Goal: Transaction & Acquisition: Purchase product/service

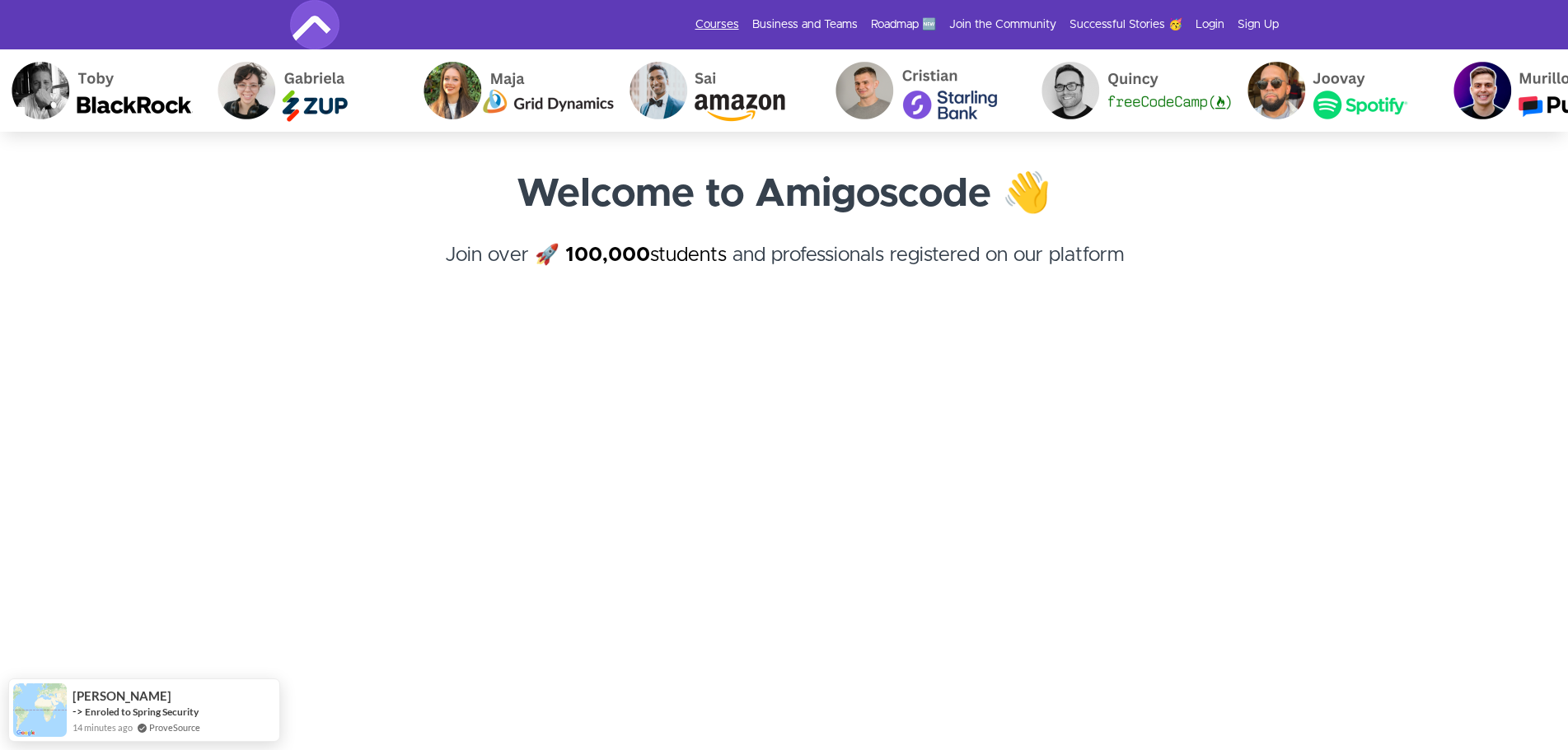
click at [728, 30] on link "Courses" at bounding box center [717, 25] width 44 height 17
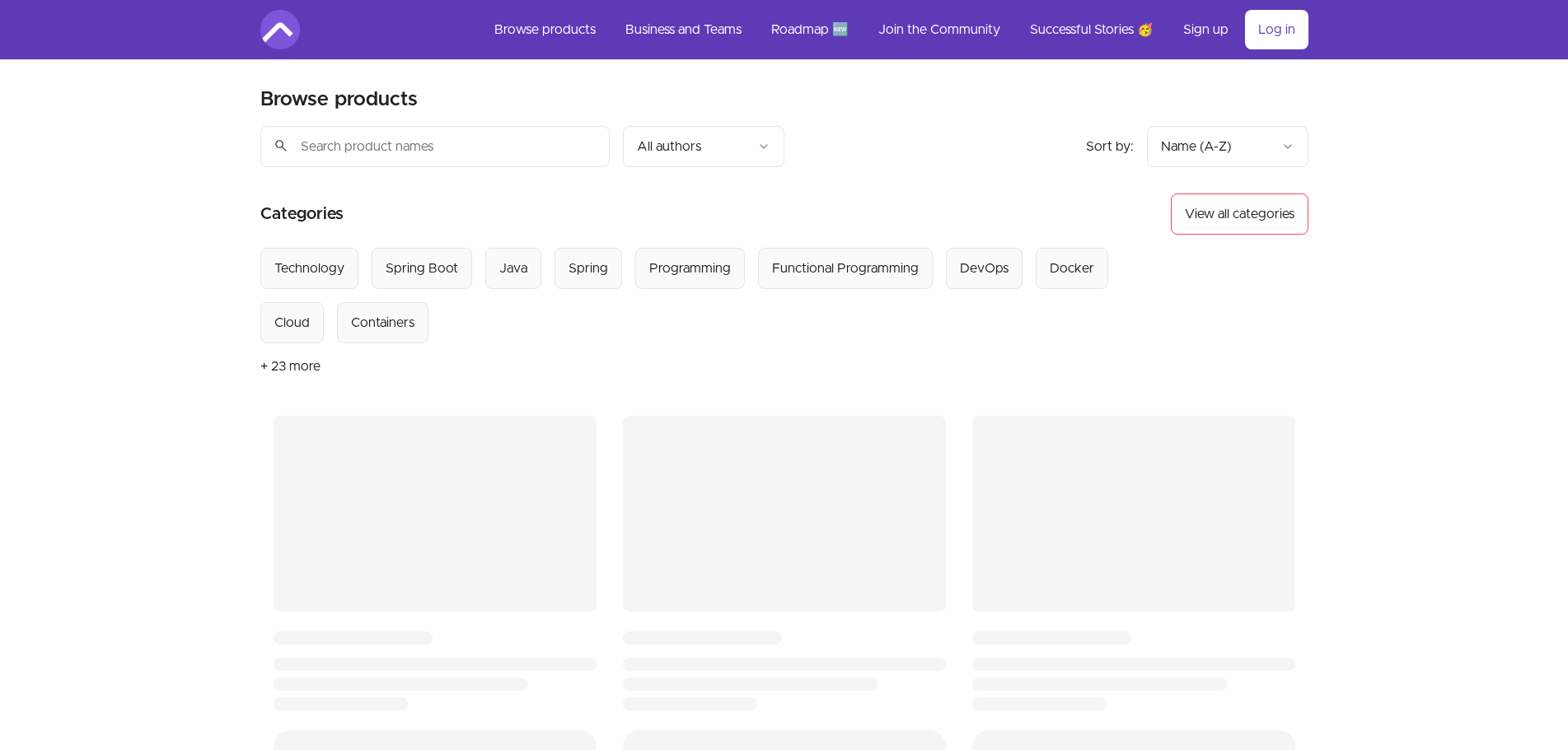
click at [1465, 123] on div "Skip to main content Main menu Includes navigation links and user settings Brow…" at bounding box center [784, 684] width 1568 height 1368
click at [1446, 165] on div "Skip to main content Main menu Includes navigation links and user settings Brow…" at bounding box center [784, 684] width 1568 height 1368
click at [1445, 229] on div "Skip to main content Main menu Includes navigation links and user settings Brow…" at bounding box center [784, 684] width 1568 height 1368
click at [1452, 188] on div "Skip to main content Main menu Includes navigation links and user settings Brow…" at bounding box center [784, 684] width 1568 height 1368
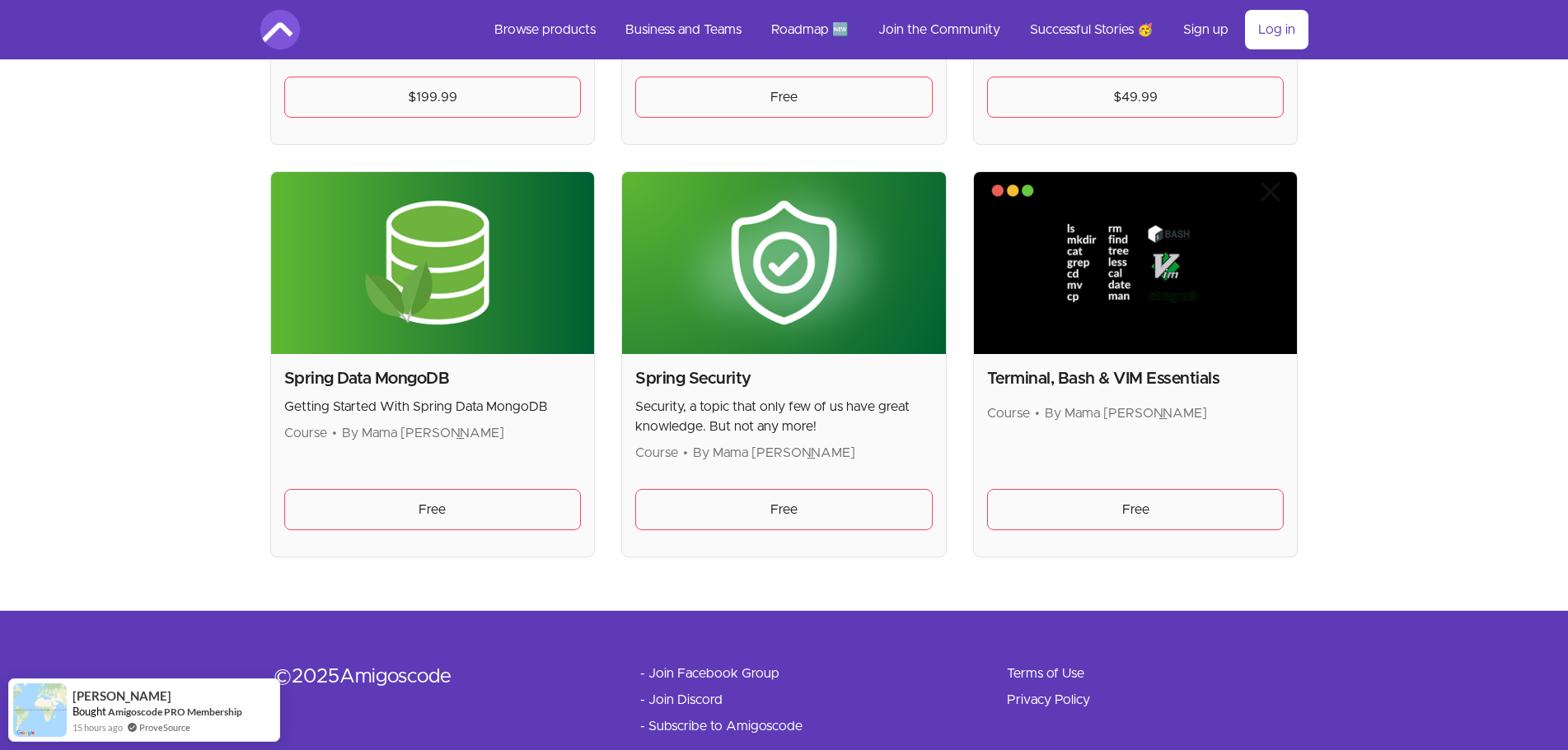
scroll to position [4395, 0]
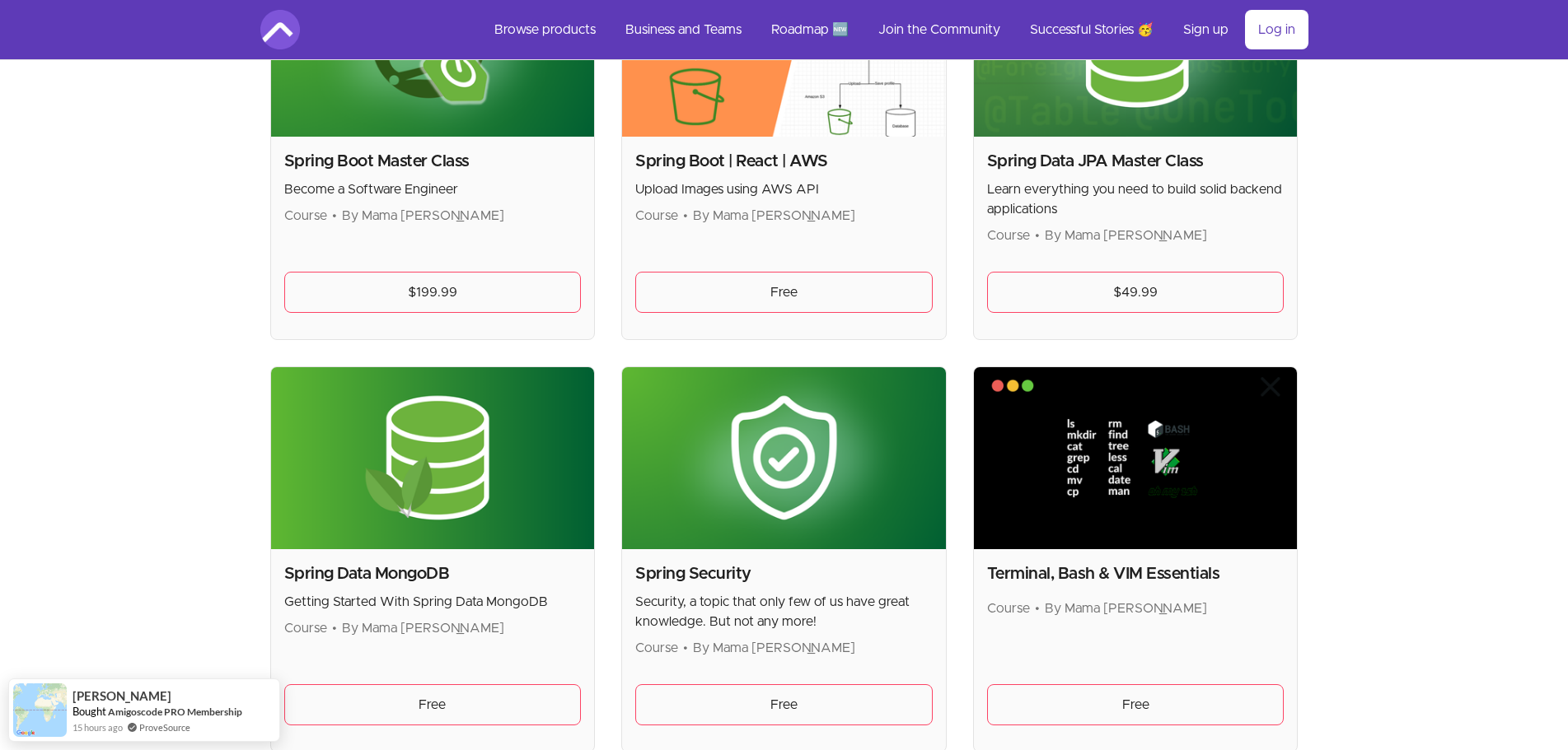
scroll to position [3983, 0]
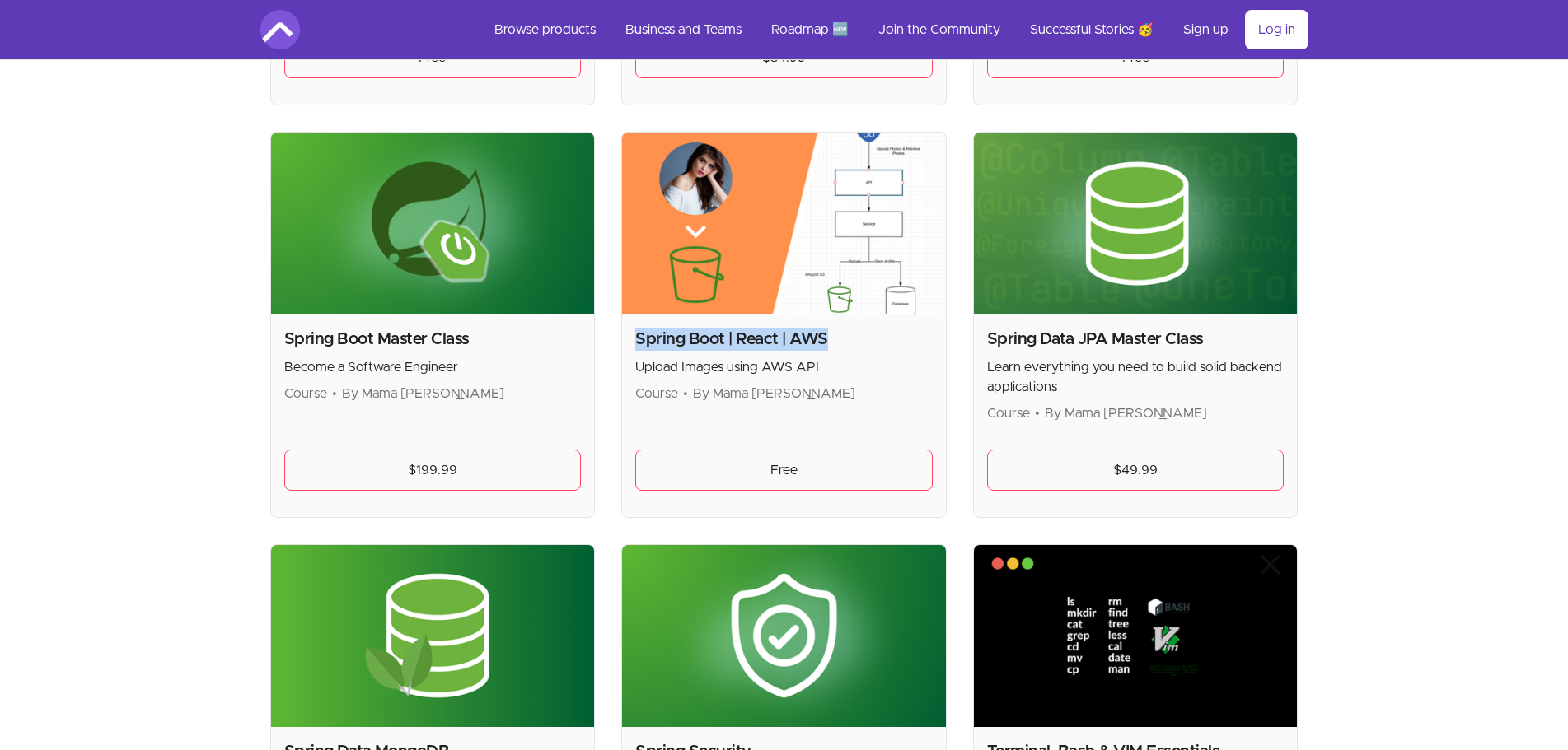
drag, startPoint x: 636, startPoint y: 340, endPoint x: 843, endPoint y: 341, distance: 207.0
click at [839, 340] on h2 "Spring Boot | React | AWS" at bounding box center [784, 339] width 298 height 23
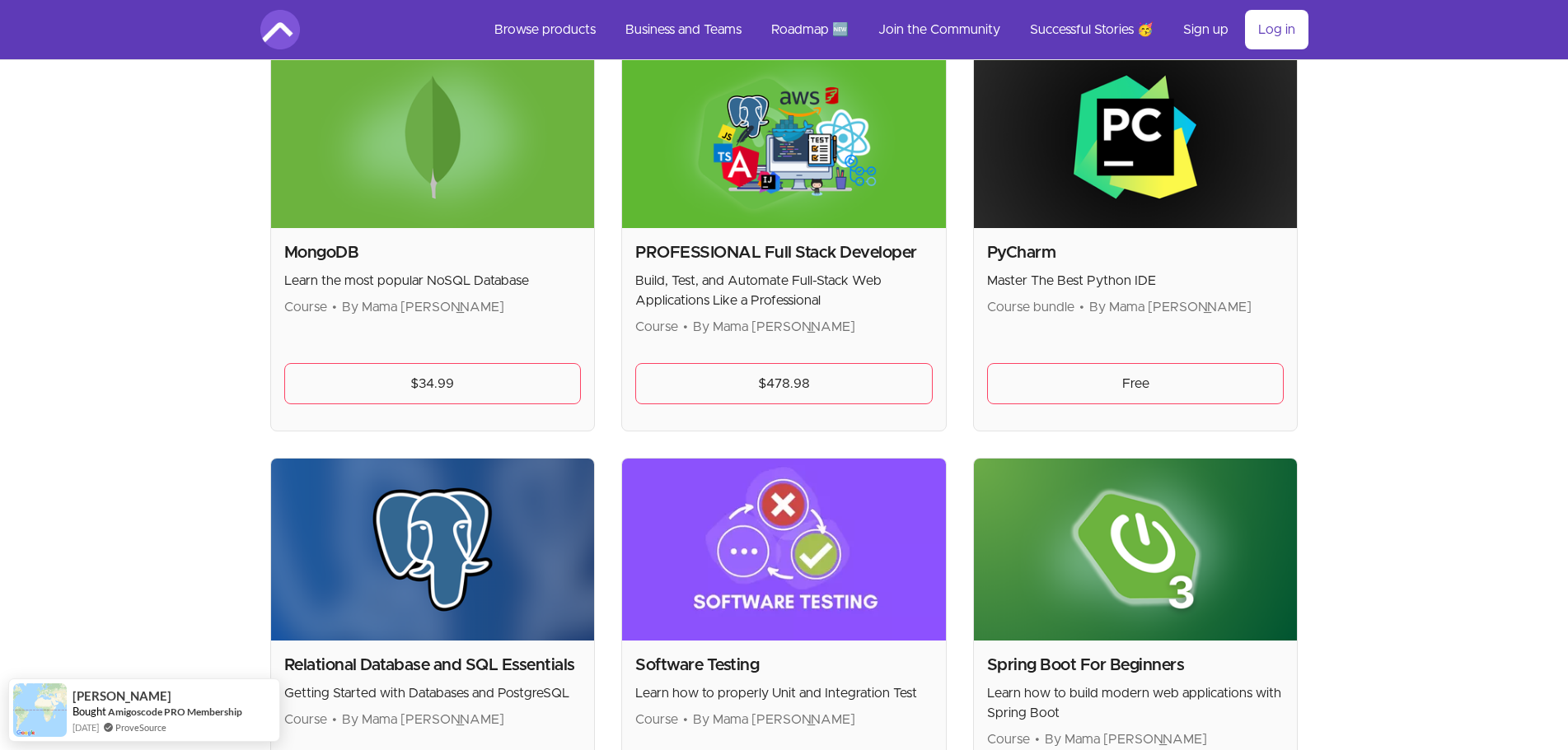
scroll to position [3242, 0]
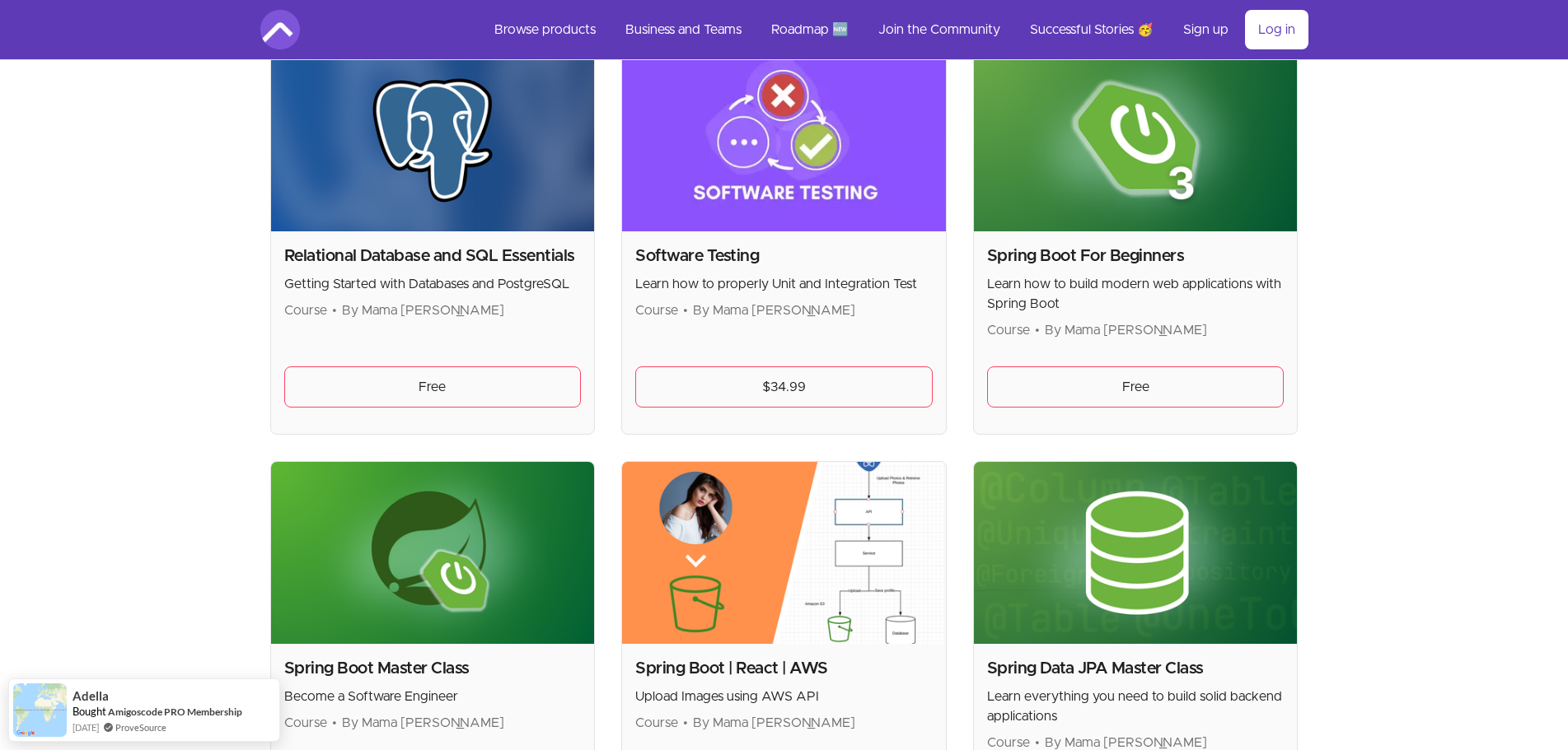
scroll to position [3818, 0]
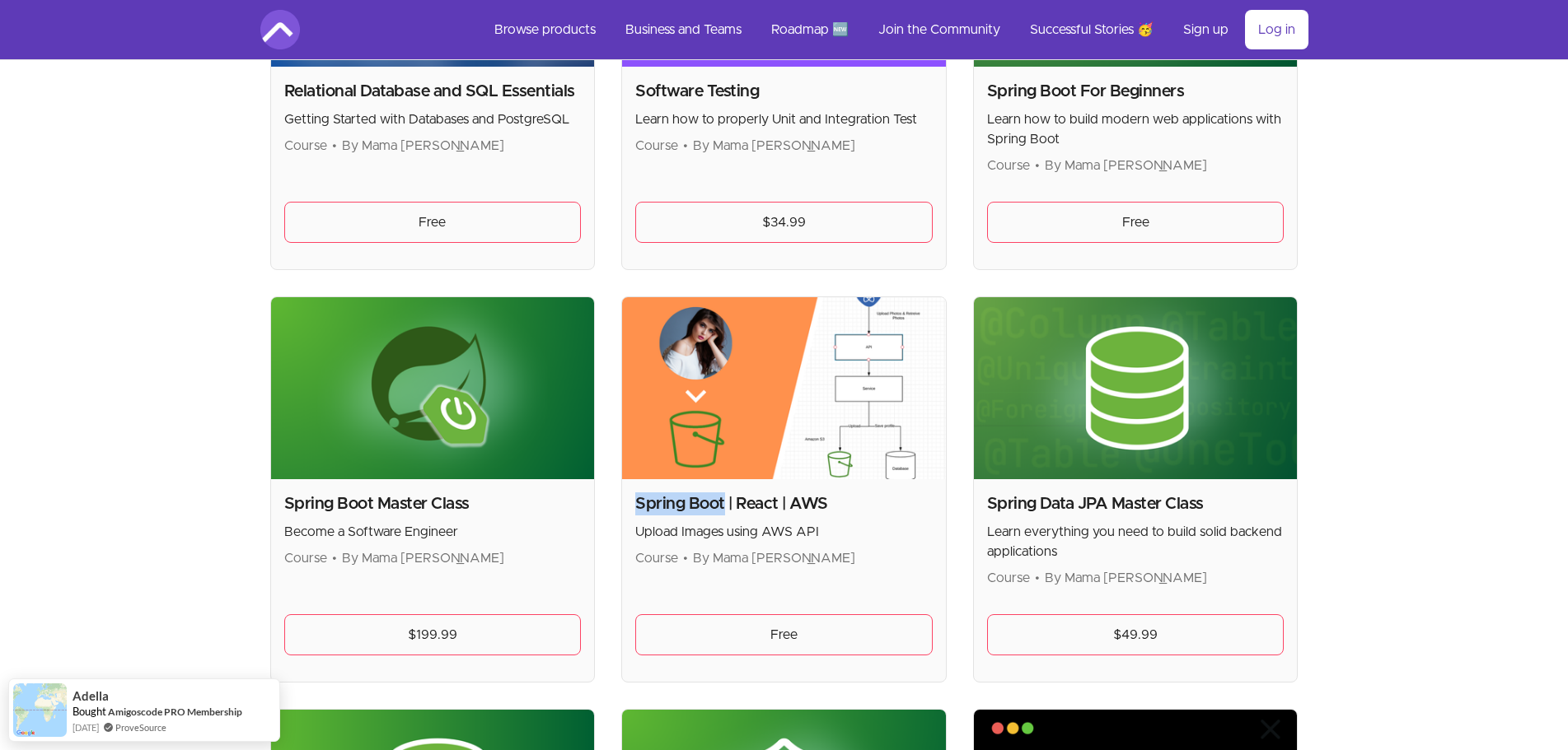
drag, startPoint x: 636, startPoint y: 502, endPoint x: 721, endPoint y: 502, distance: 85.0
click at [721, 502] on h2 "Spring Boot | React | AWS" at bounding box center [784, 504] width 298 height 23
click at [749, 503] on h2 "Spring Boot | React | AWS" at bounding box center [784, 504] width 298 height 23
click at [749, 504] on h2 "Spring Boot | React | AWS" at bounding box center [784, 504] width 298 height 23
click at [800, 503] on h2 "Spring Boot | React | AWS" at bounding box center [784, 504] width 298 height 23
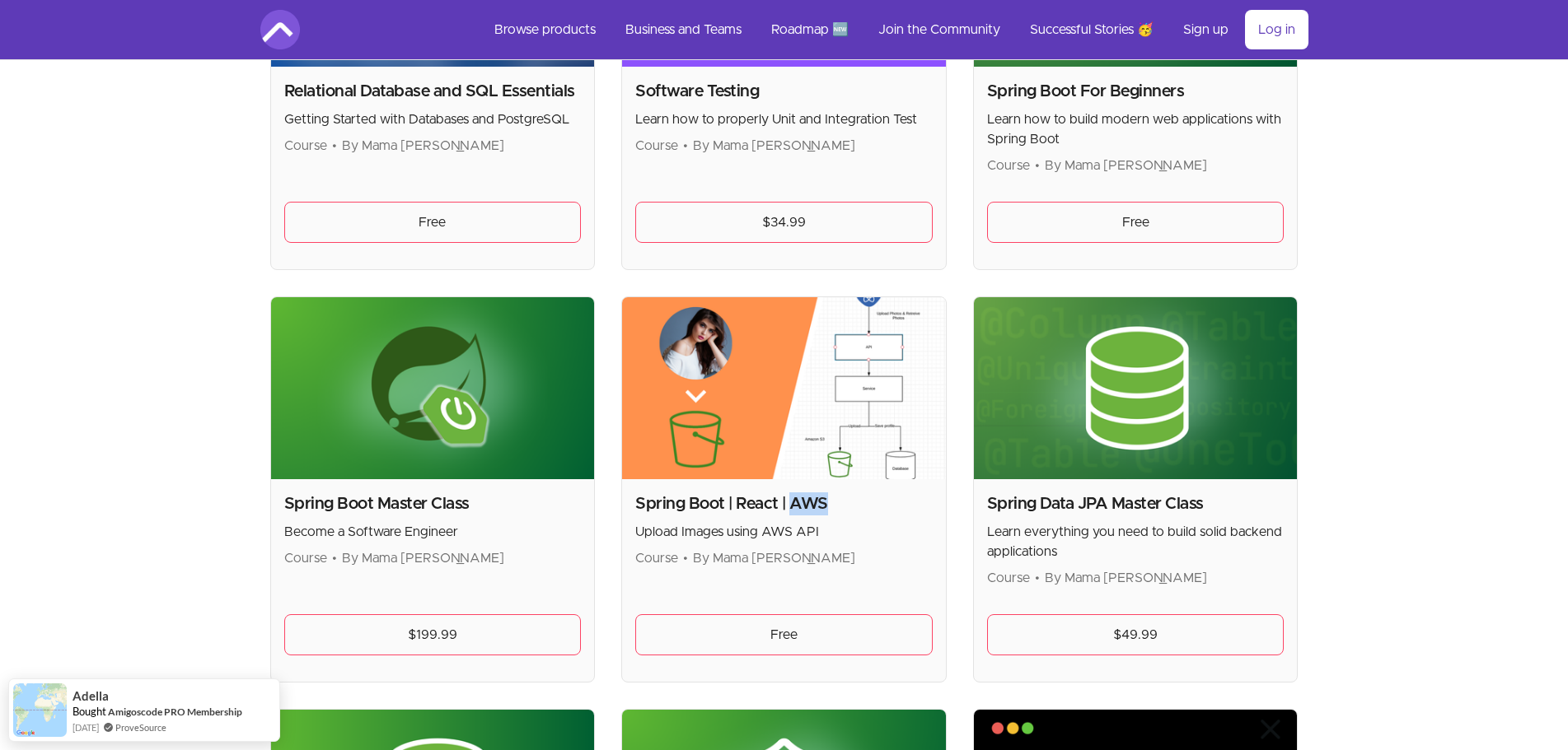
click at [800, 503] on h2 "Spring Boot | React | AWS" at bounding box center [784, 504] width 298 height 23
click at [843, 509] on h2 "Spring Boot | React | AWS" at bounding box center [784, 504] width 298 height 23
click at [750, 502] on h2 "Spring Boot | React | AWS" at bounding box center [784, 504] width 298 height 23
click at [749, 502] on h2 "Spring Boot | React | AWS" at bounding box center [784, 504] width 298 height 23
click at [771, 501] on h2 "Spring Boot | React | AWS" at bounding box center [784, 504] width 298 height 23
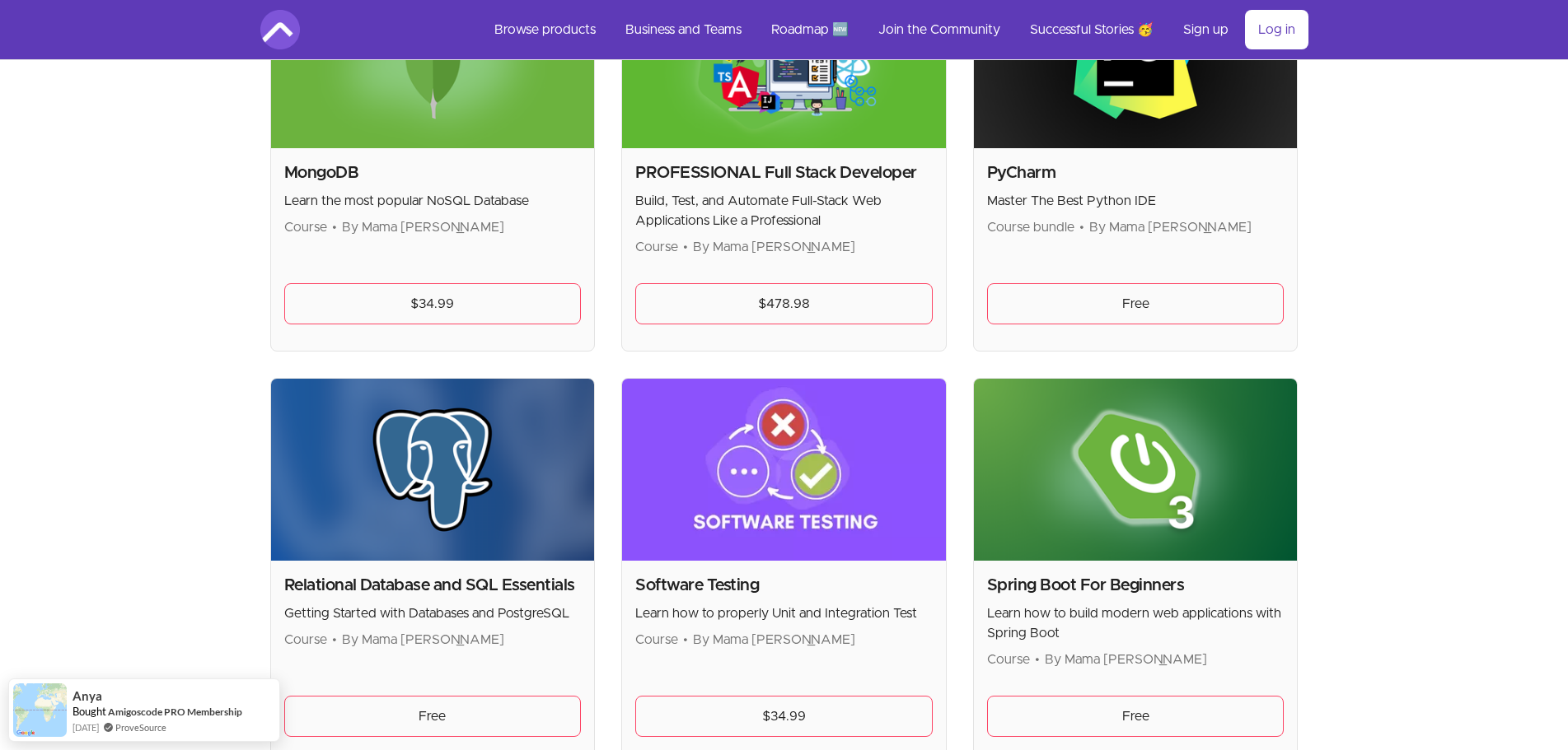
scroll to position [3077, 0]
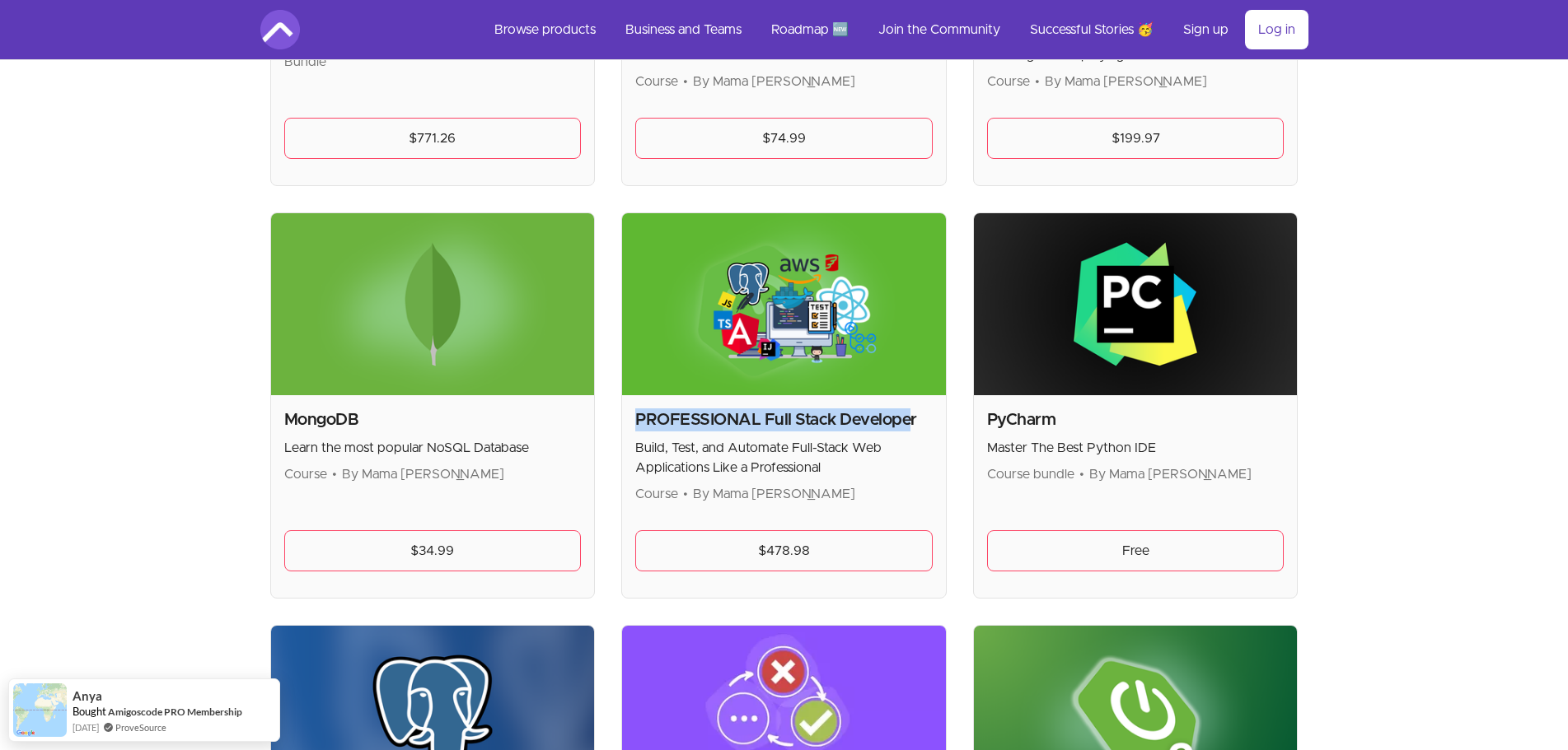
drag, startPoint x: 637, startPoint y: 419, endPoint x: 916, endPoint y: 428, distance: 279.1
click at [916, 428] on h2 "PROFESSIONAL Full Stack Developer" at bounding box center [784, 420] width 298 height 23
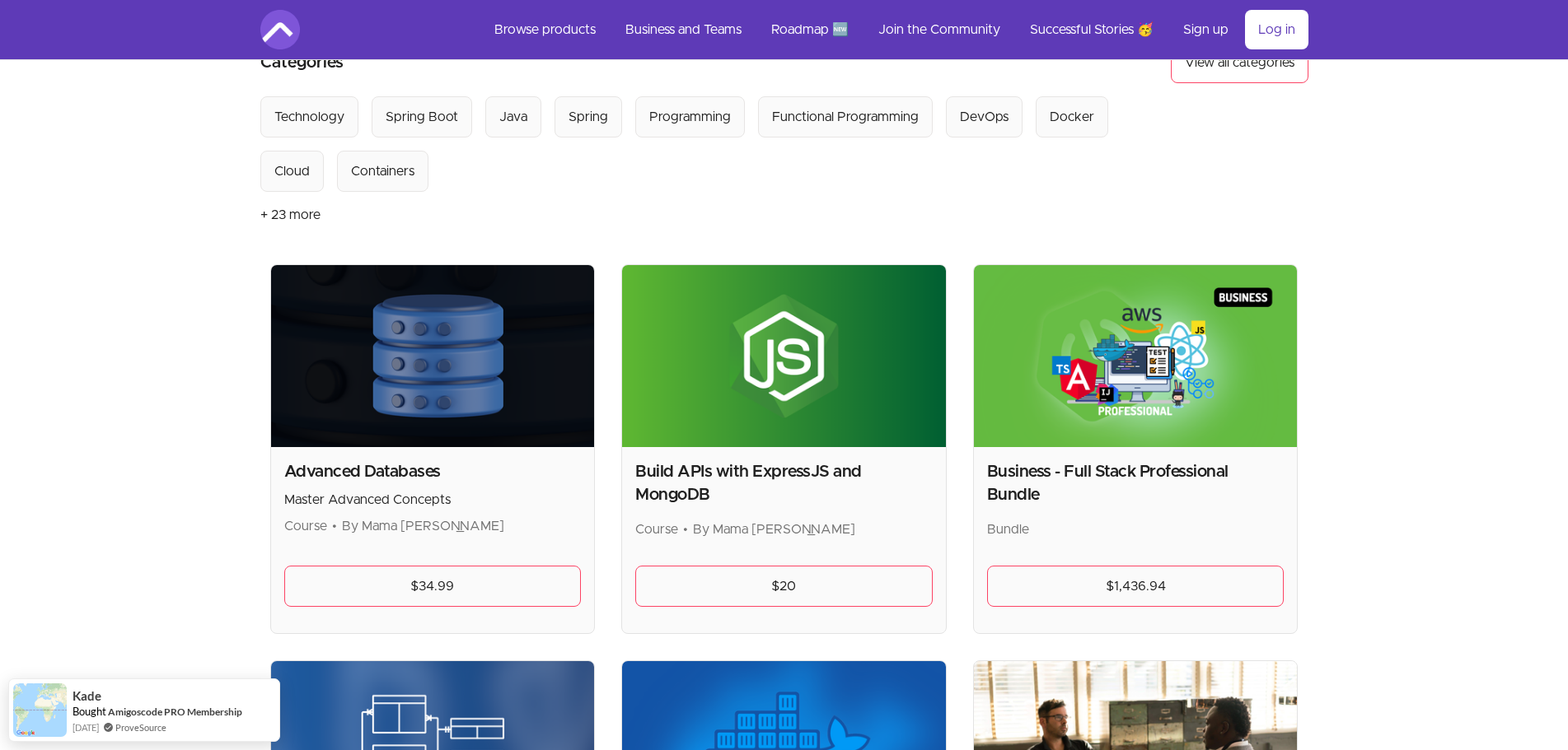
scroll to position [165, 0]
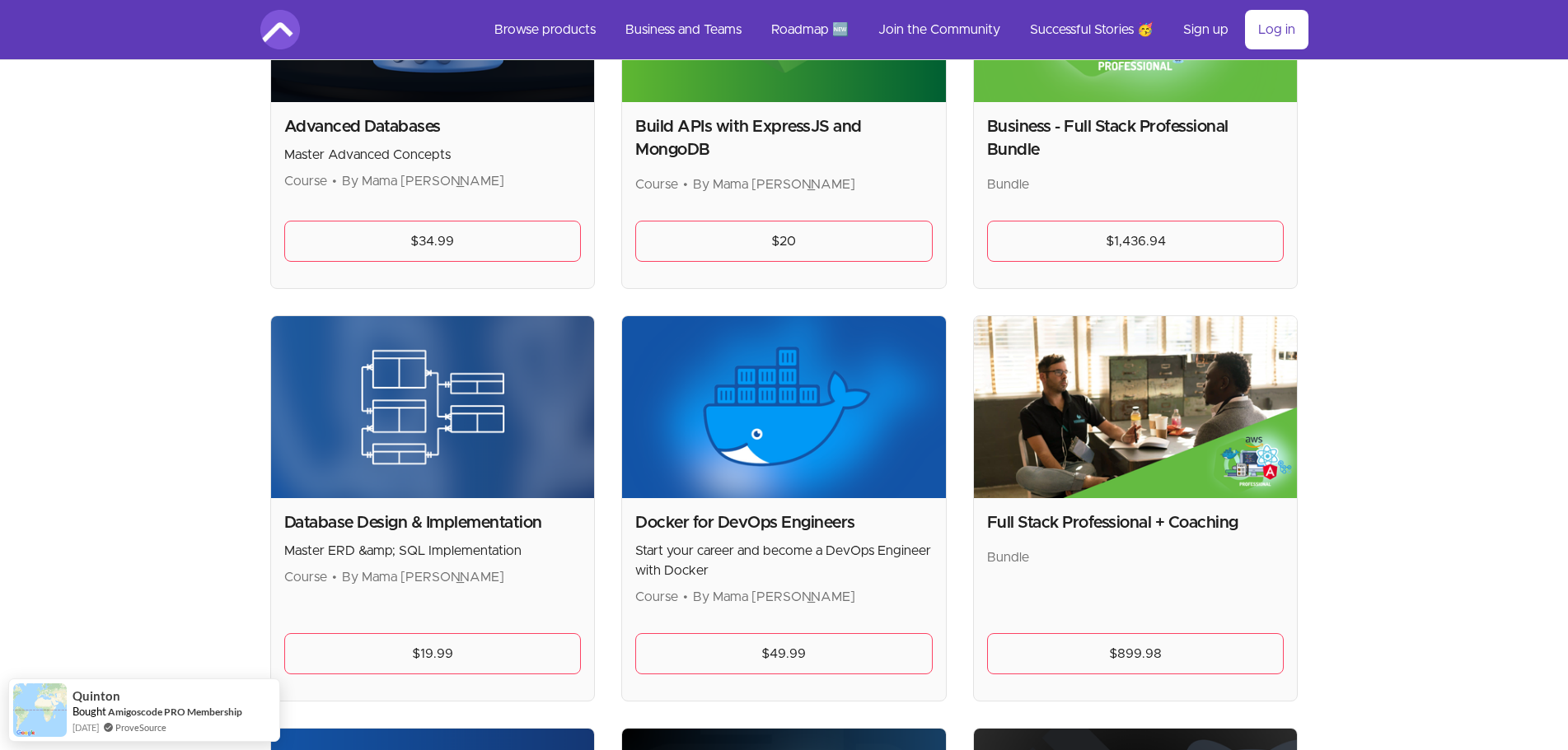
scroll to position [494, 0]
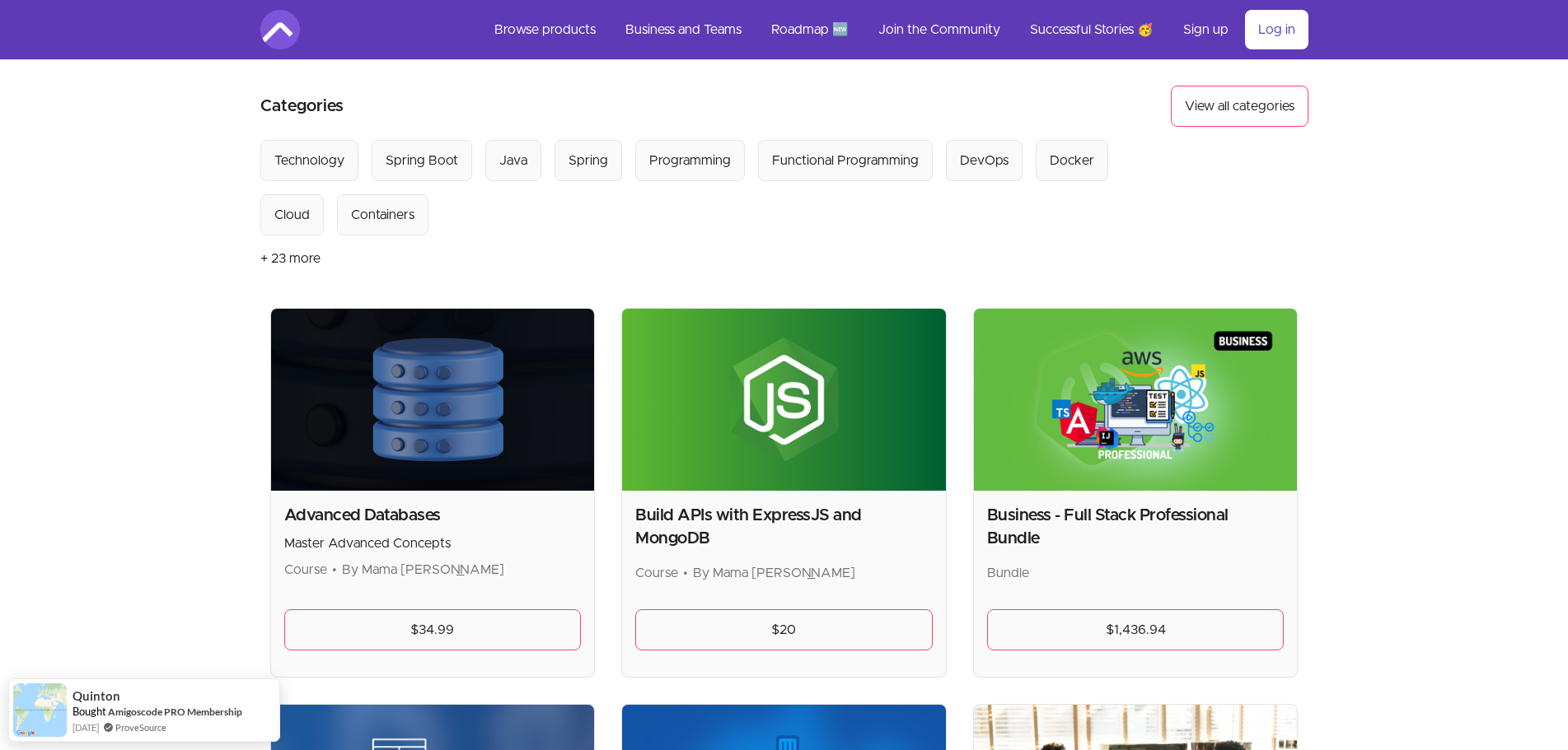
scroll to position [0, 0]
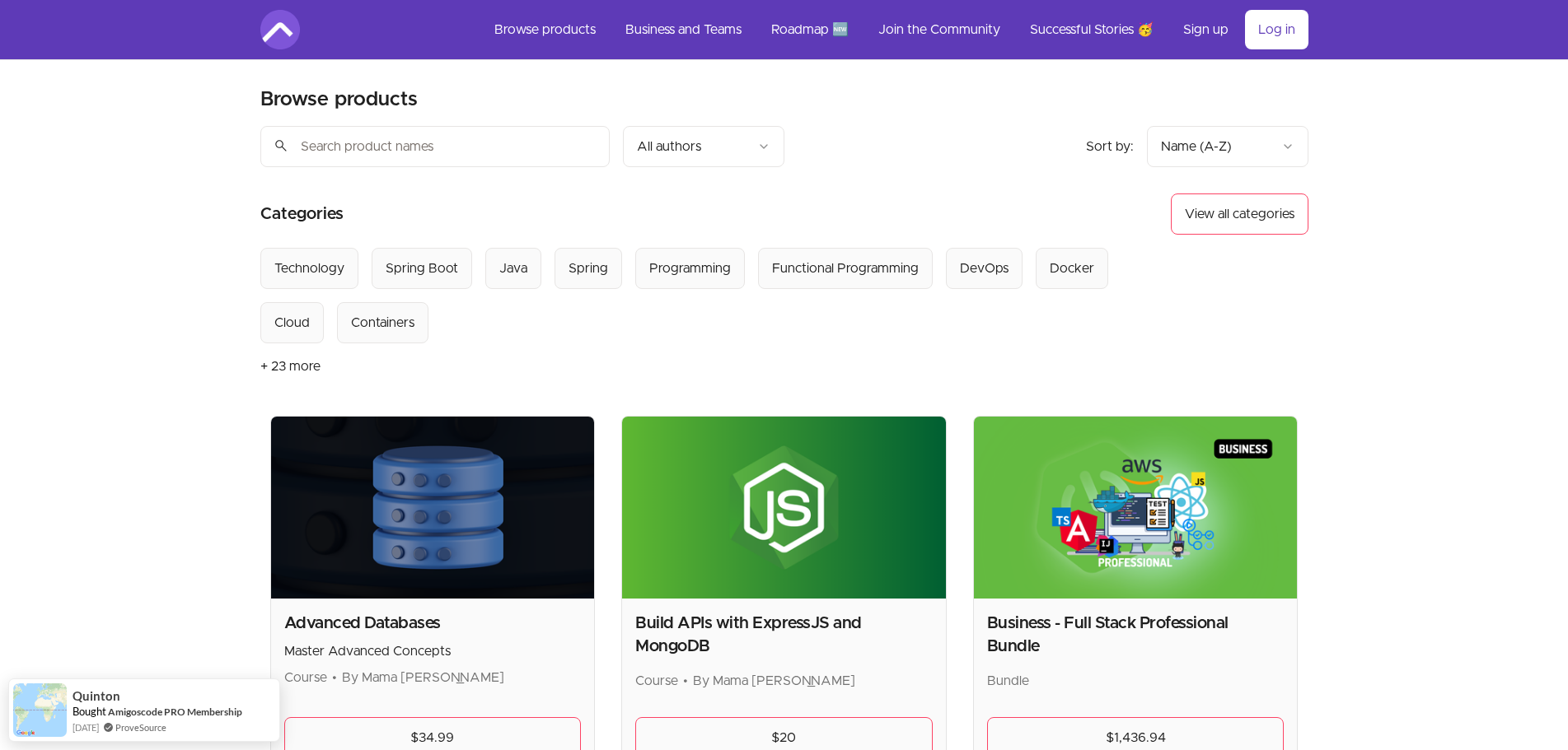
click at [1282, 33] on link "Log in" at bounding box center [1277, 30] width 63 height 39
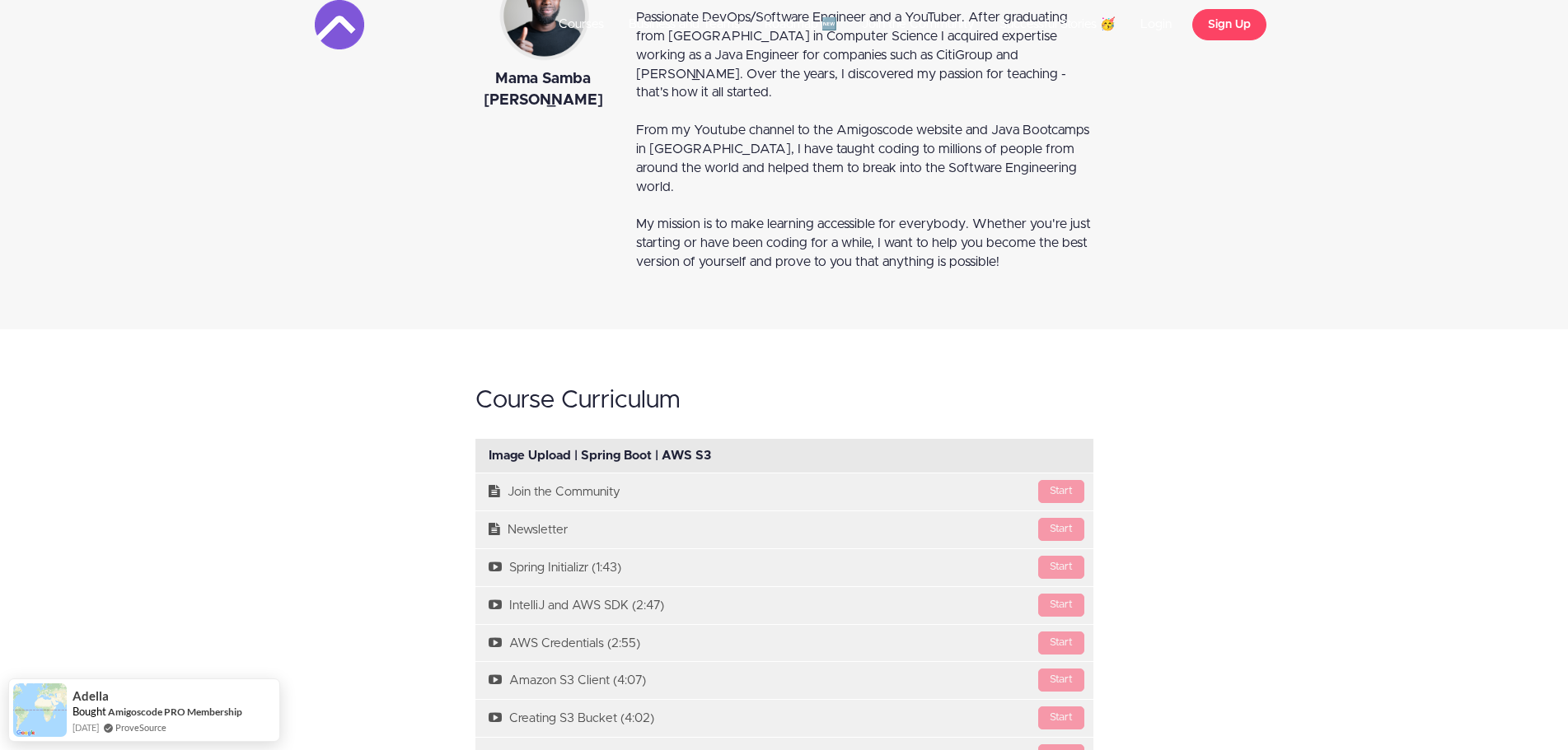
scroll to position [906, 0]
drag, startPoint x: 1322, startPoint y: 558, endPoint x: 1339, endPoint y: 604, distance: 49.0
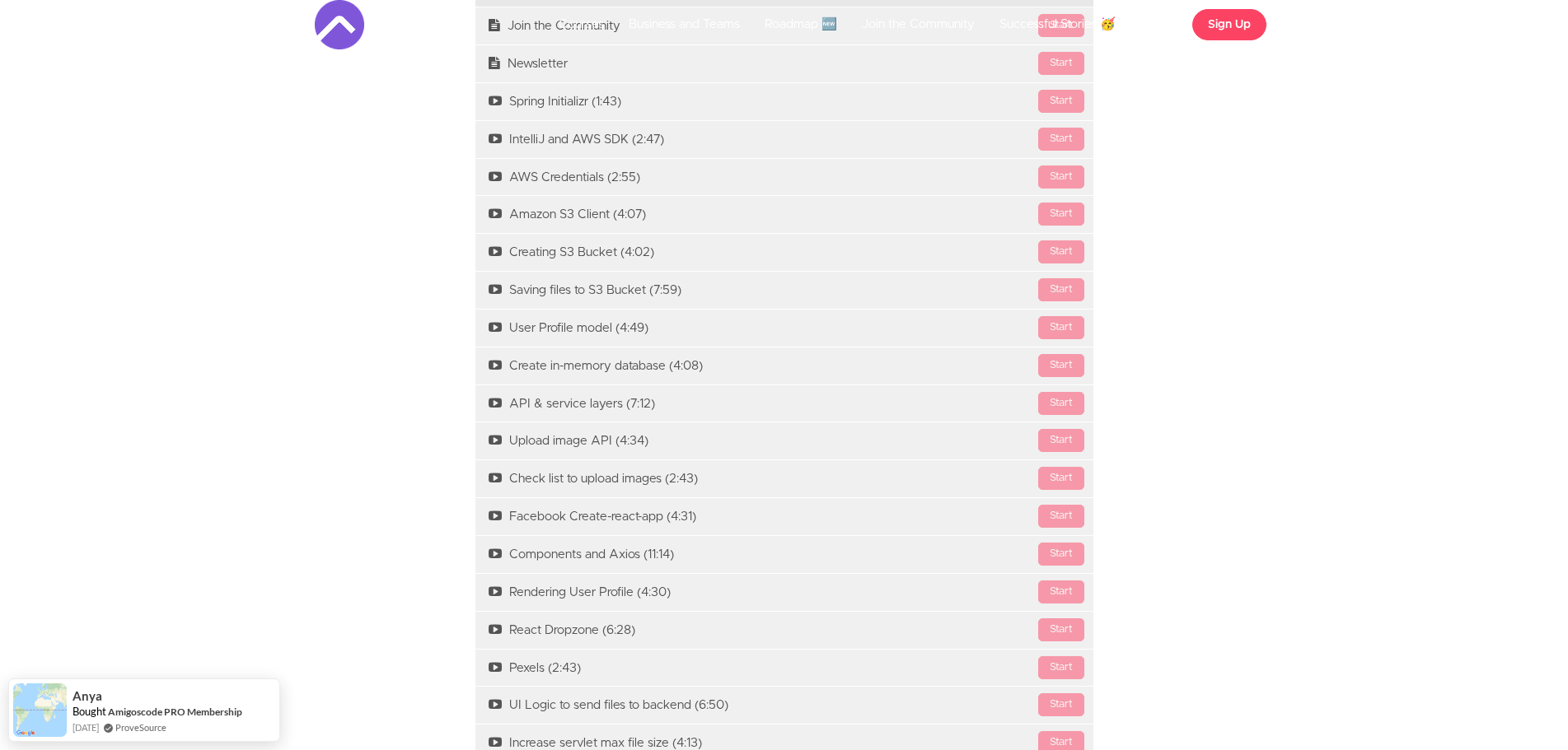
scroll to position [1400, 0]
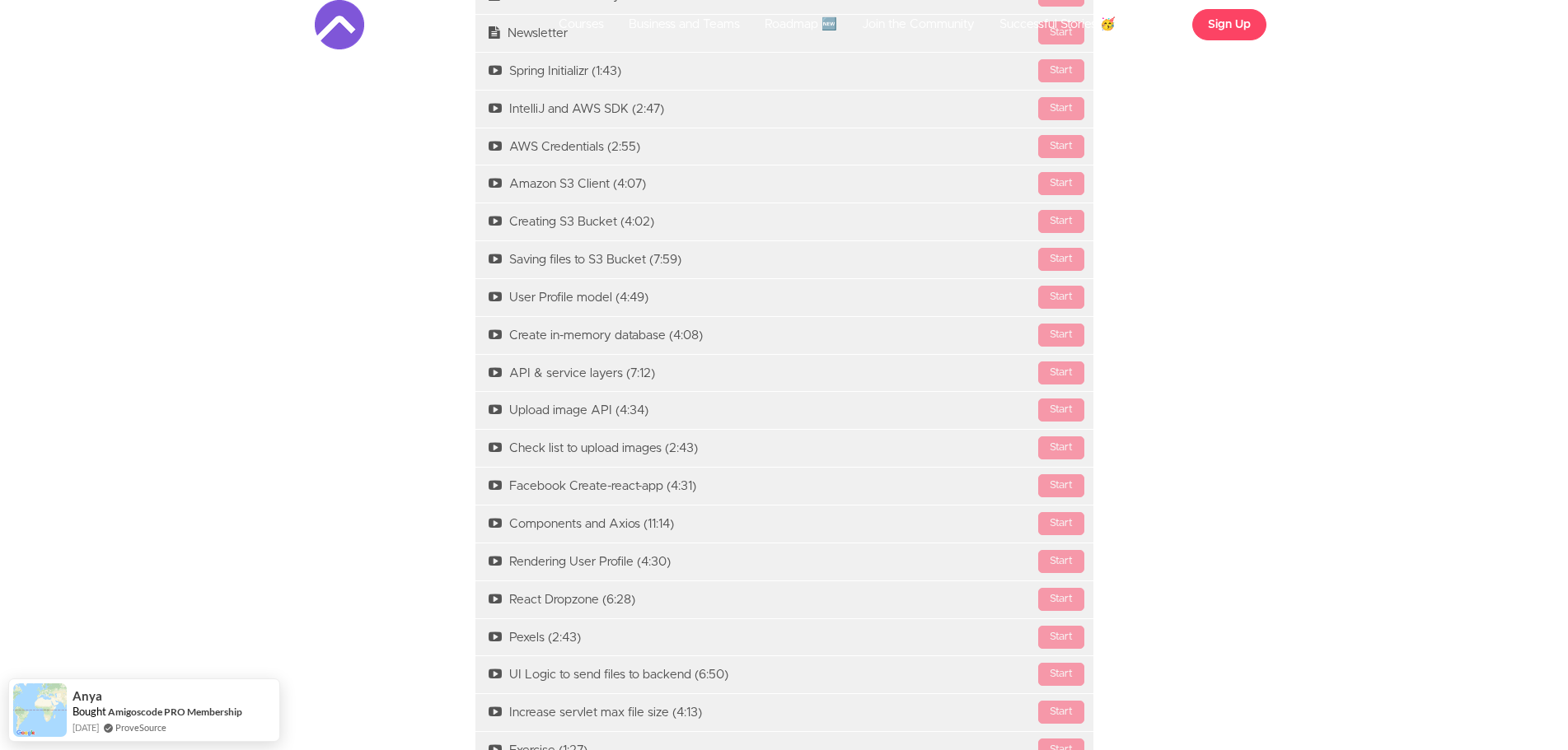
click at [1367, 530] on div "Course Curriculum Image Upload | Spring Boot | AWS S3 Available in days days af…" at bounding box center [784, 466] width 1568 height 1267
click at [1353, 558] on div "Course Curriculum Image Upload | Spring Boot | AWS S3 Available in days days af…" at bounding box center [784, 466] width 1568 height 1267
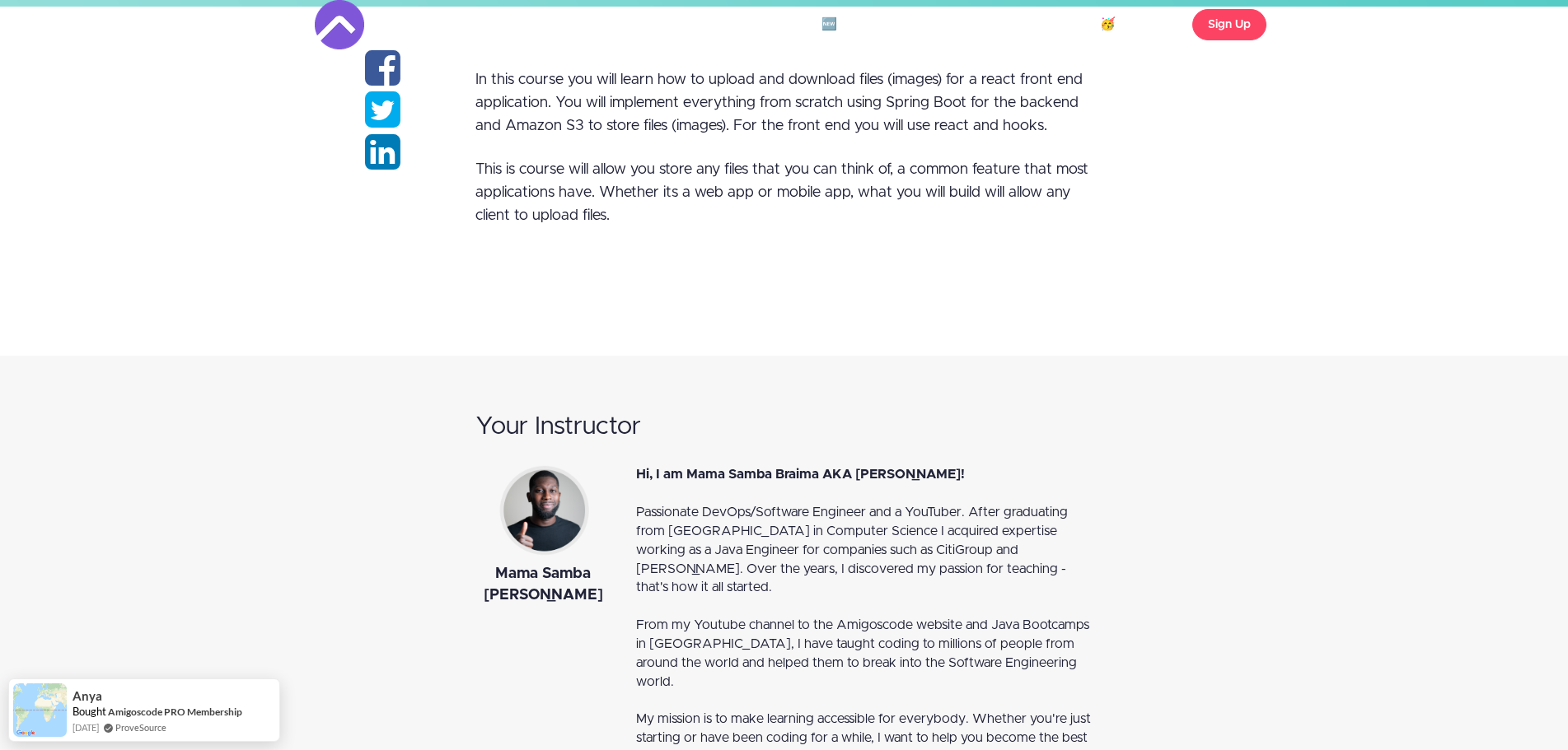
scroll to position [0, 0]
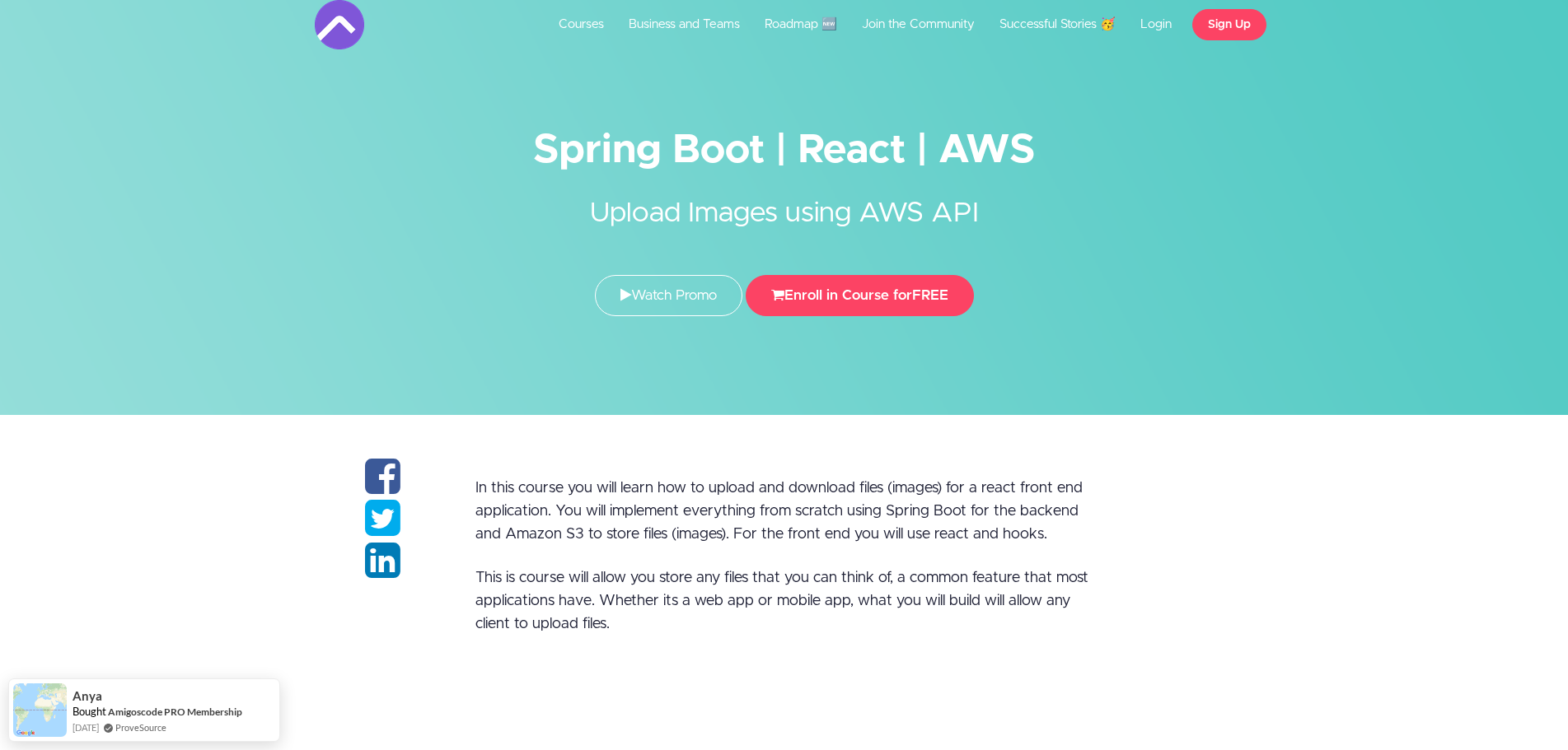
click at [1357, 551] on div "In this course you will learn how to upload and download files (images) for a r…" at bounding box center [784, 590] width 1568 height 349
click at [1348, 573] on div "In this course you will learn how to upload and download files (images) for a r…" at bounding box center [784, 590] width 1568 height 349
click at [577, 23] on link "Courses" at bounding box center [581, 24] width 70 height 49
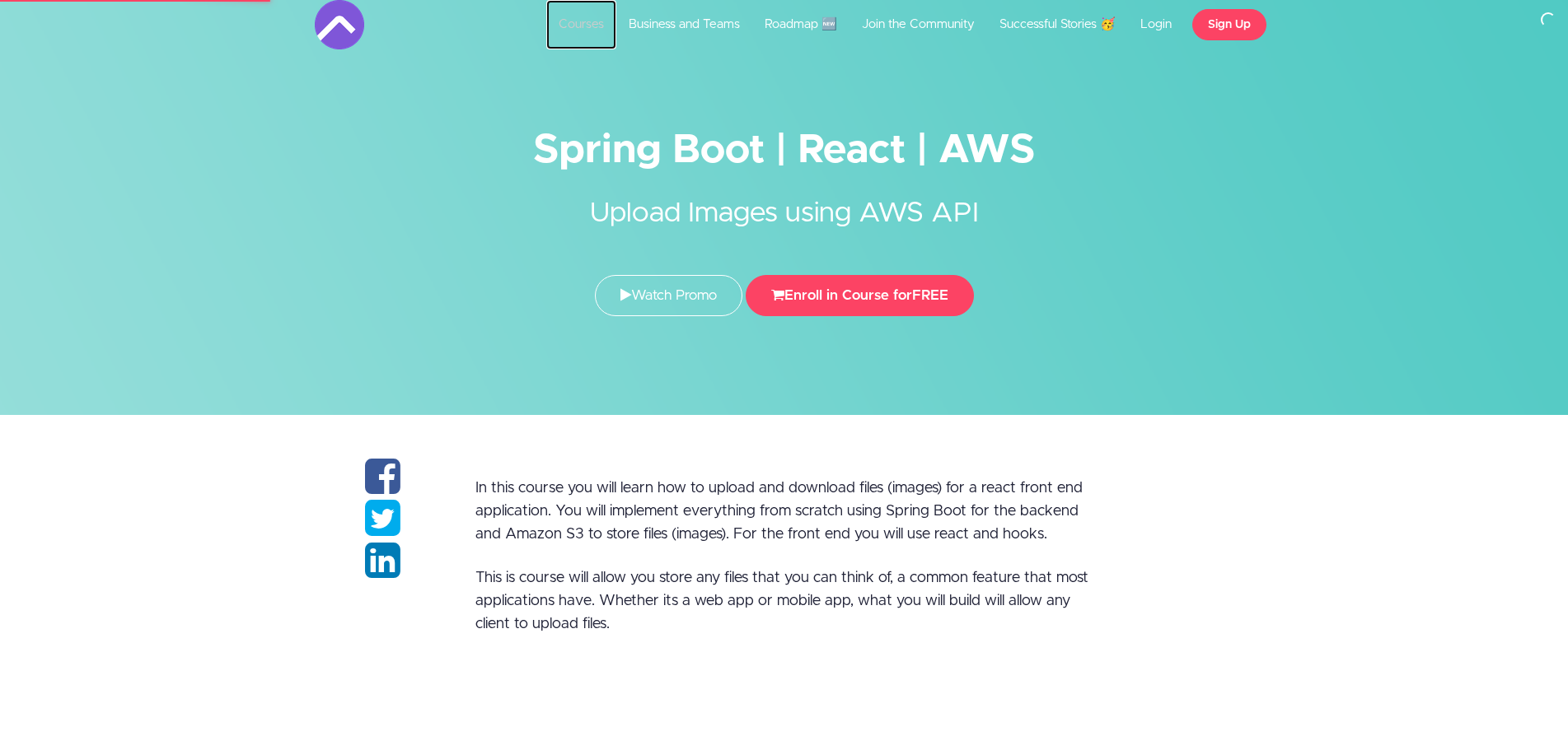
click at [581, 29] on link "Courses" at bounding box center [581, 24] width 70 height 49
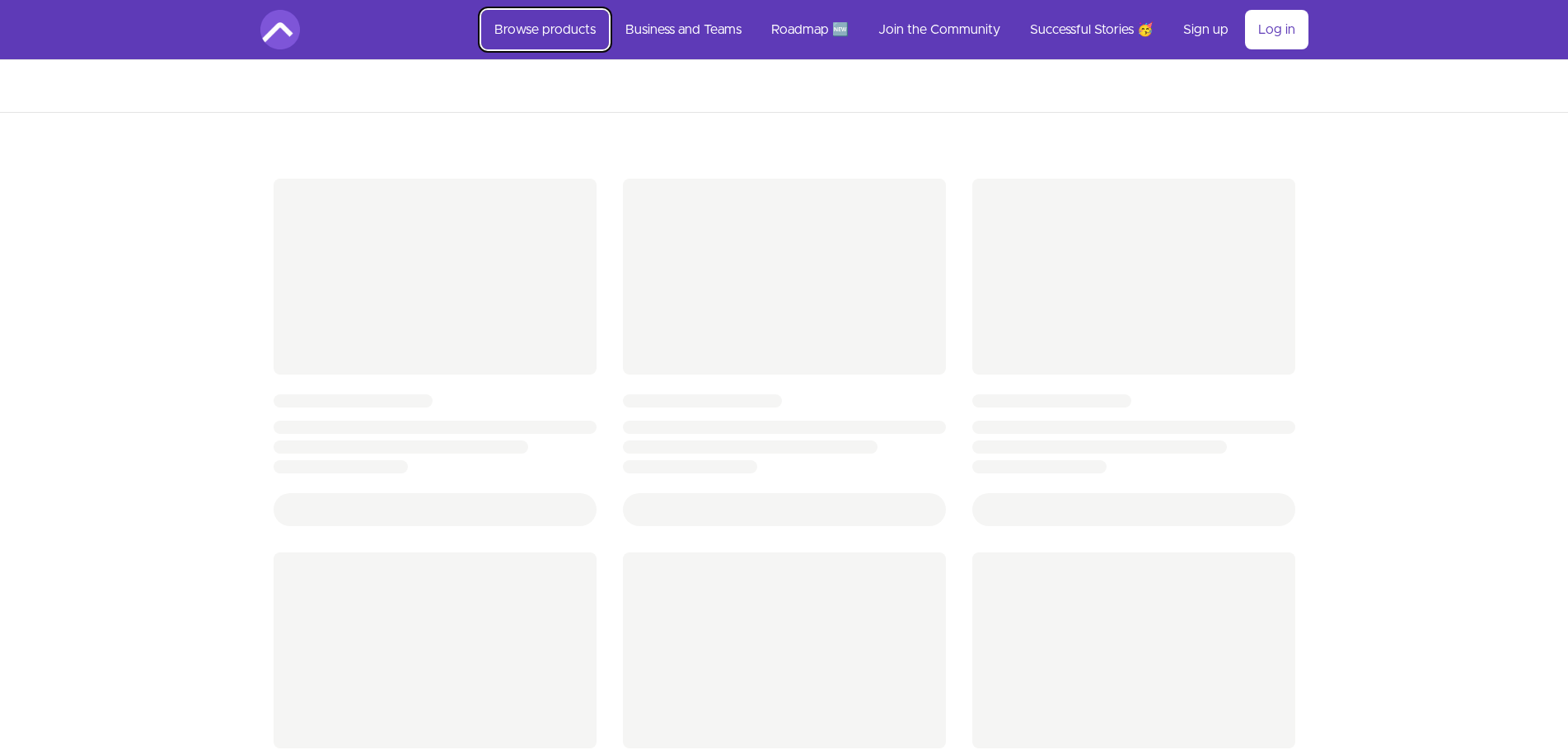
click at [537, 32] on link "Browse products" at bounding box center [545, 30] width 128 height 39
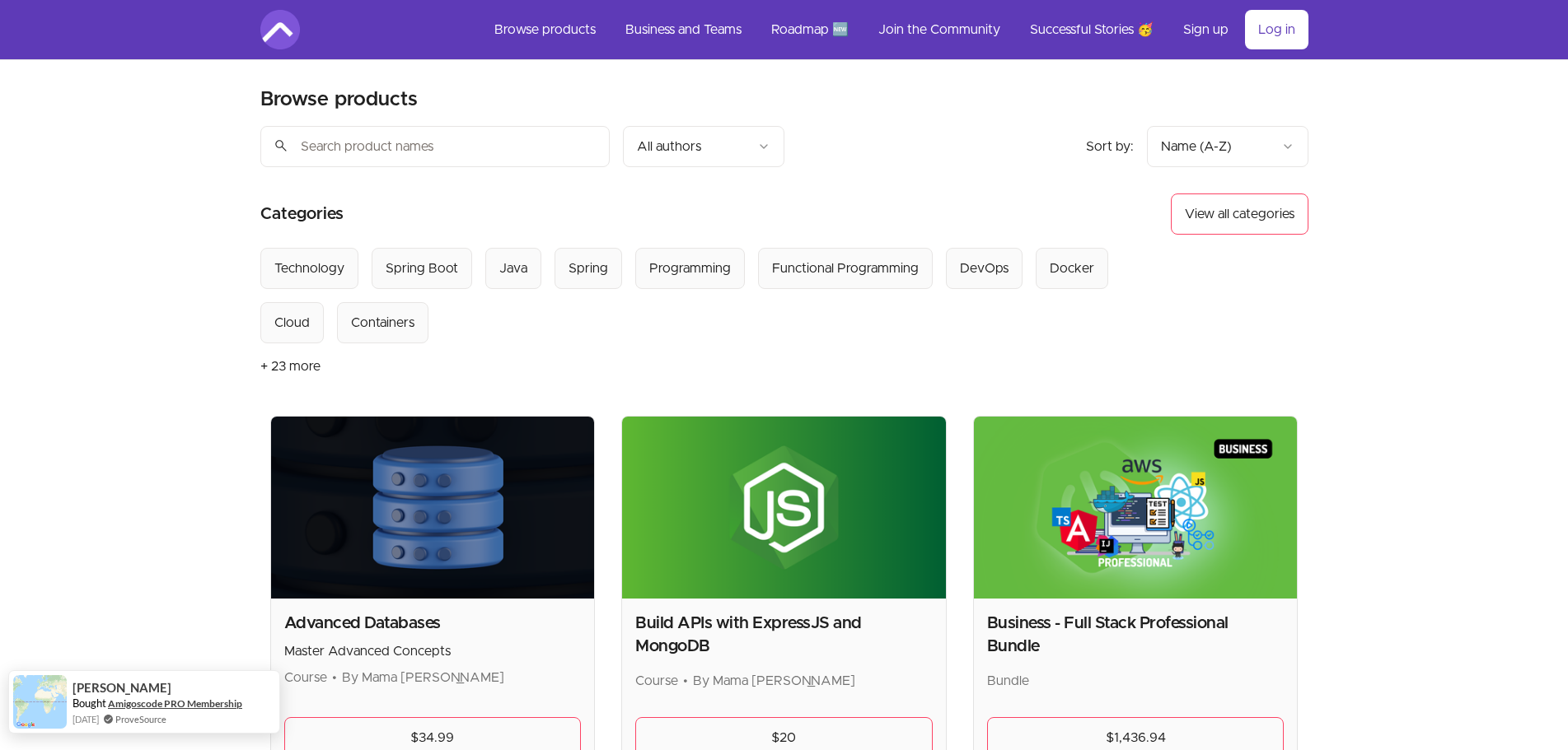
click at [172, 701] on link "Amigoscode PRO Membership" at bounding box center [175, 703] width 134 height 12
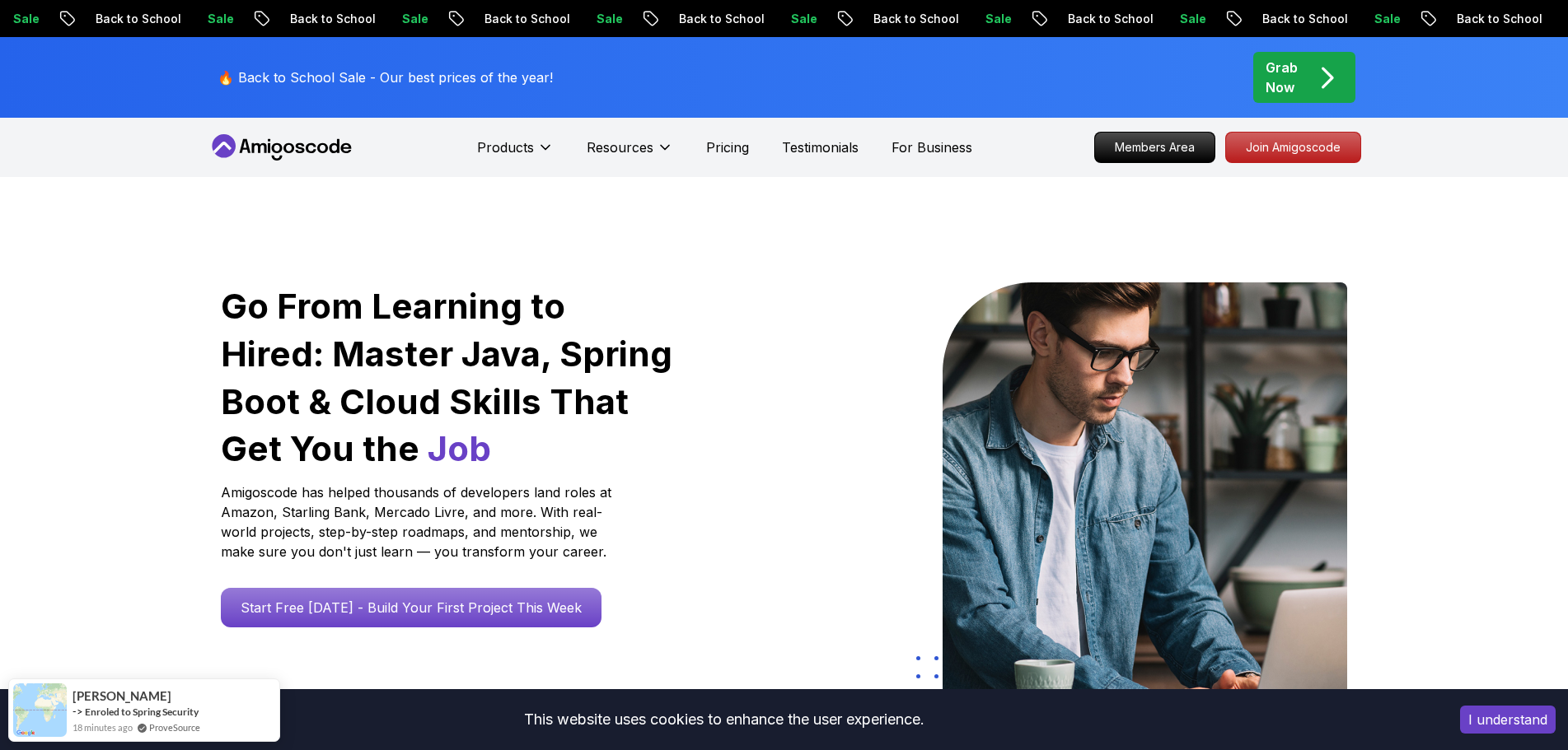
click at [1022, 188] on div "Go From Learning to Hired: Master Java, Spring Boot & Cloud Skills That Get You…" at bounding box center [784, 582] width 1154 height 810
click at [987, 197] on div "Go From Learning to Hired: Master Java, Spring Boot & Cloud Skills That Get You…" at bounding box center [784, 582] width 1154 height 810
click at [930, 204] on div "Go From Learning to Hired: Master Java, Spring Boot & Cloud Skills That Get You…" at bounding box center [784, 582] width 1154 height 810
click at [941, 215] on div "Go From Learning to Hired: Master Java, Spring Boot & Cloud Skills That Get You…" at bounding box center [784, 582] width 1154 height 810
click at [719, 153] on p "Pricing" at bounding box center [727, 146] width 43 height 20
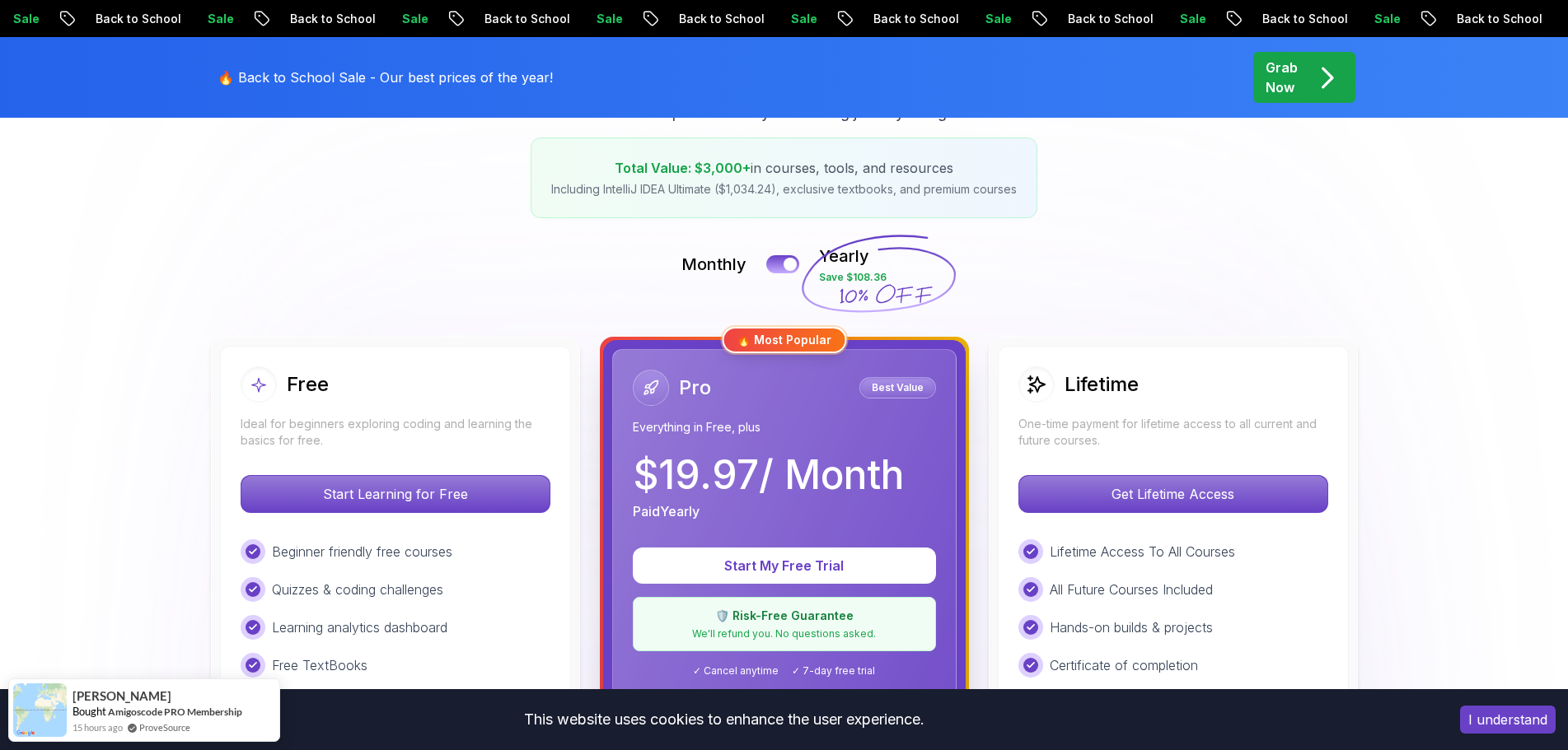
scroll to position [247, 0]
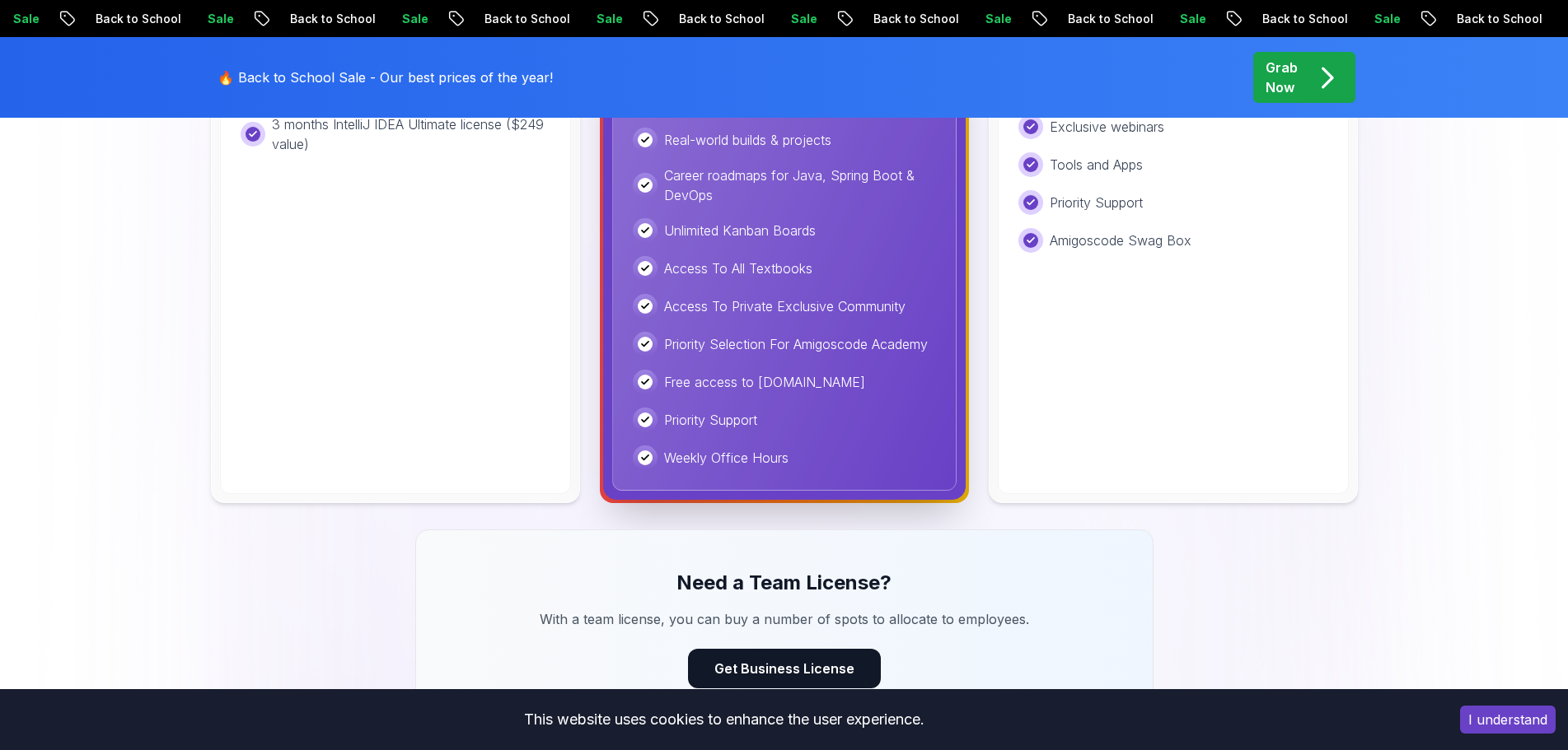
scroll to position [906, 0]
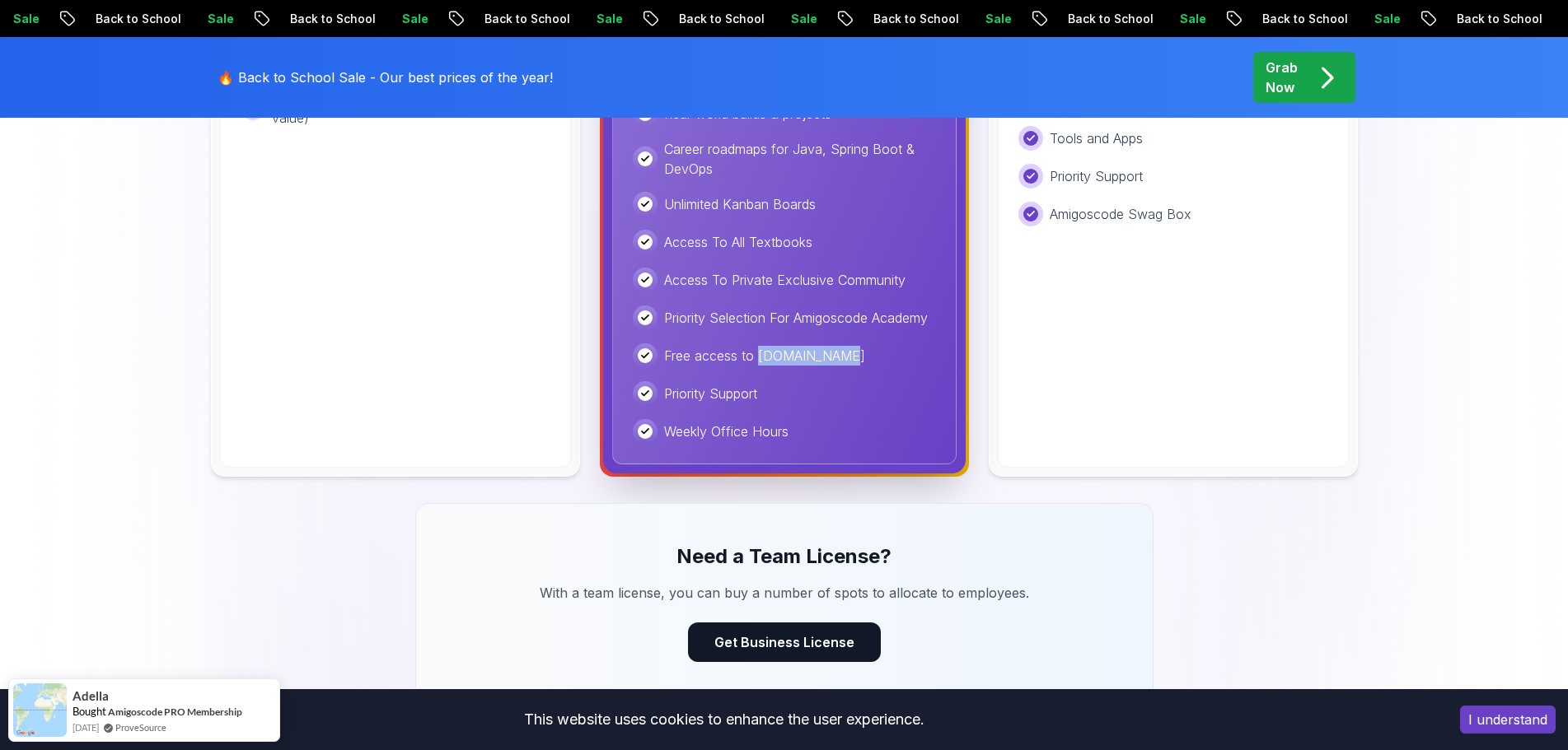
drag, startPoint x: 756, startPoint y: 354, endPoint x: 829, endPoint y: 353, distance: 73.0
click at [829, 353] on div "Free access to Portfolly.io" at bounding box center [784, 355] width 303 height 24
copy p "Portfolly.io"
click at [1486, 397] on img at bounding box center [784, 305] width 1568 height 2067
click at [1536, 354] on img at bounding box center [784, 305] width 1568 height 2067
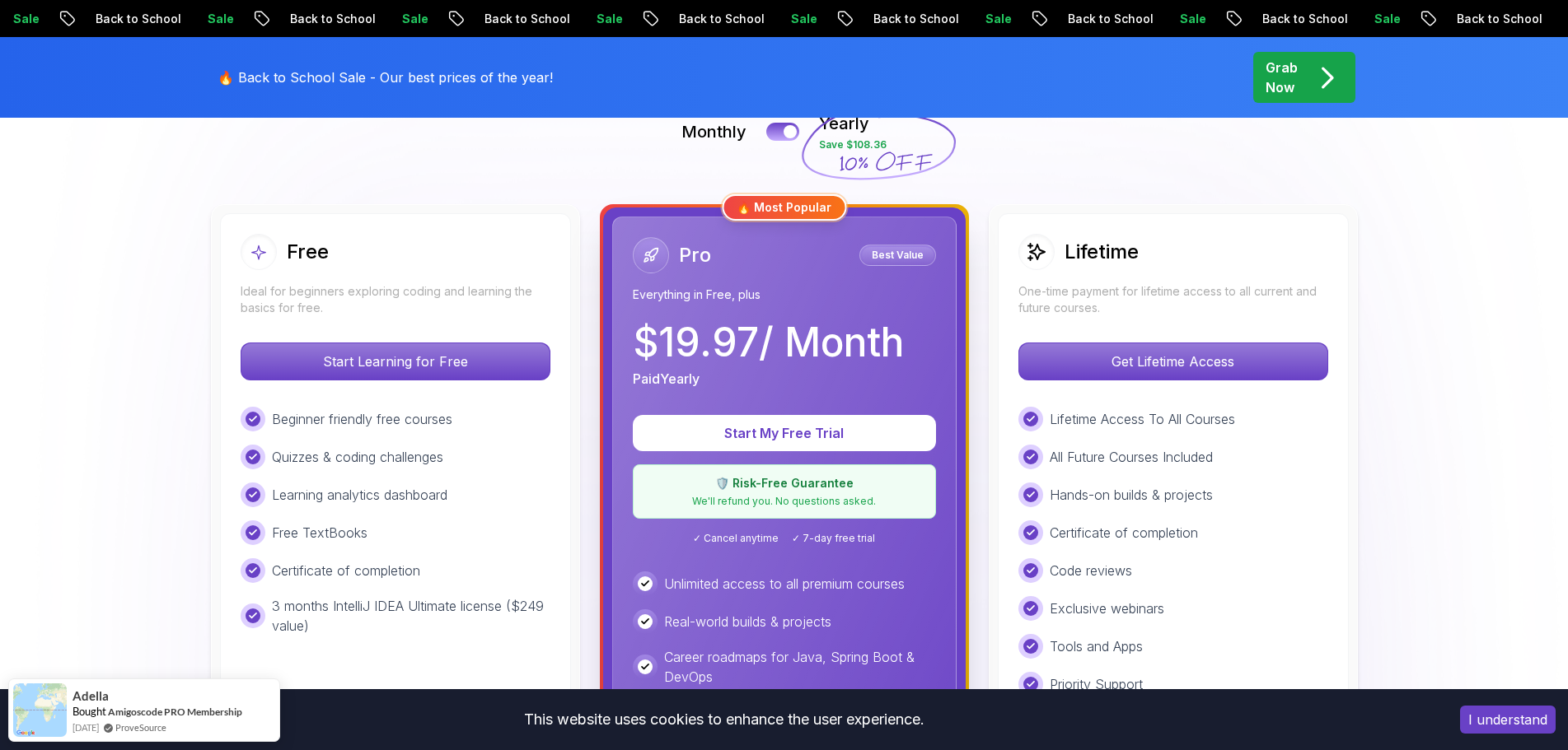
scroll to position [329, 0]
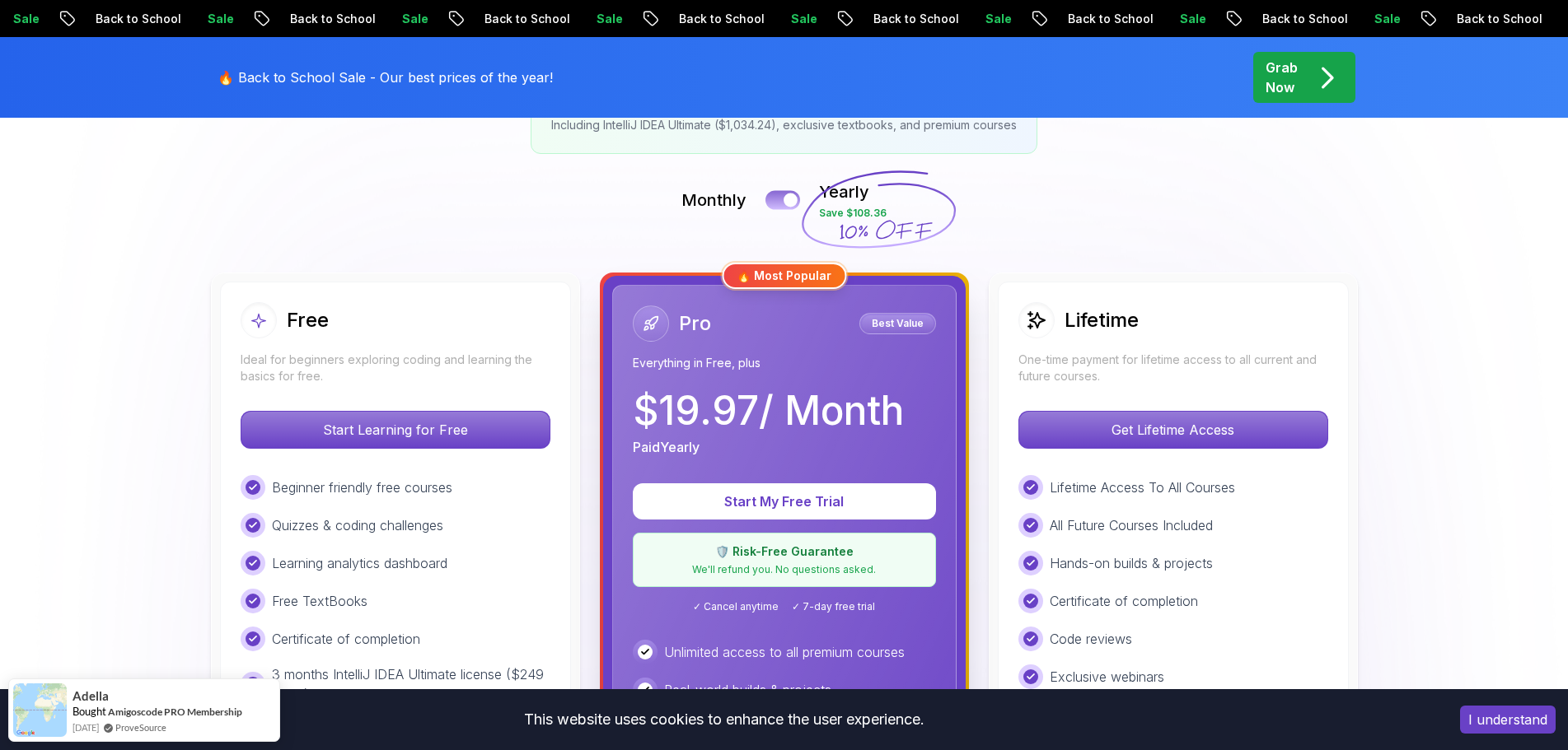
click at [791, 201] on div at bounding box center [790, 200] width 14 height 14
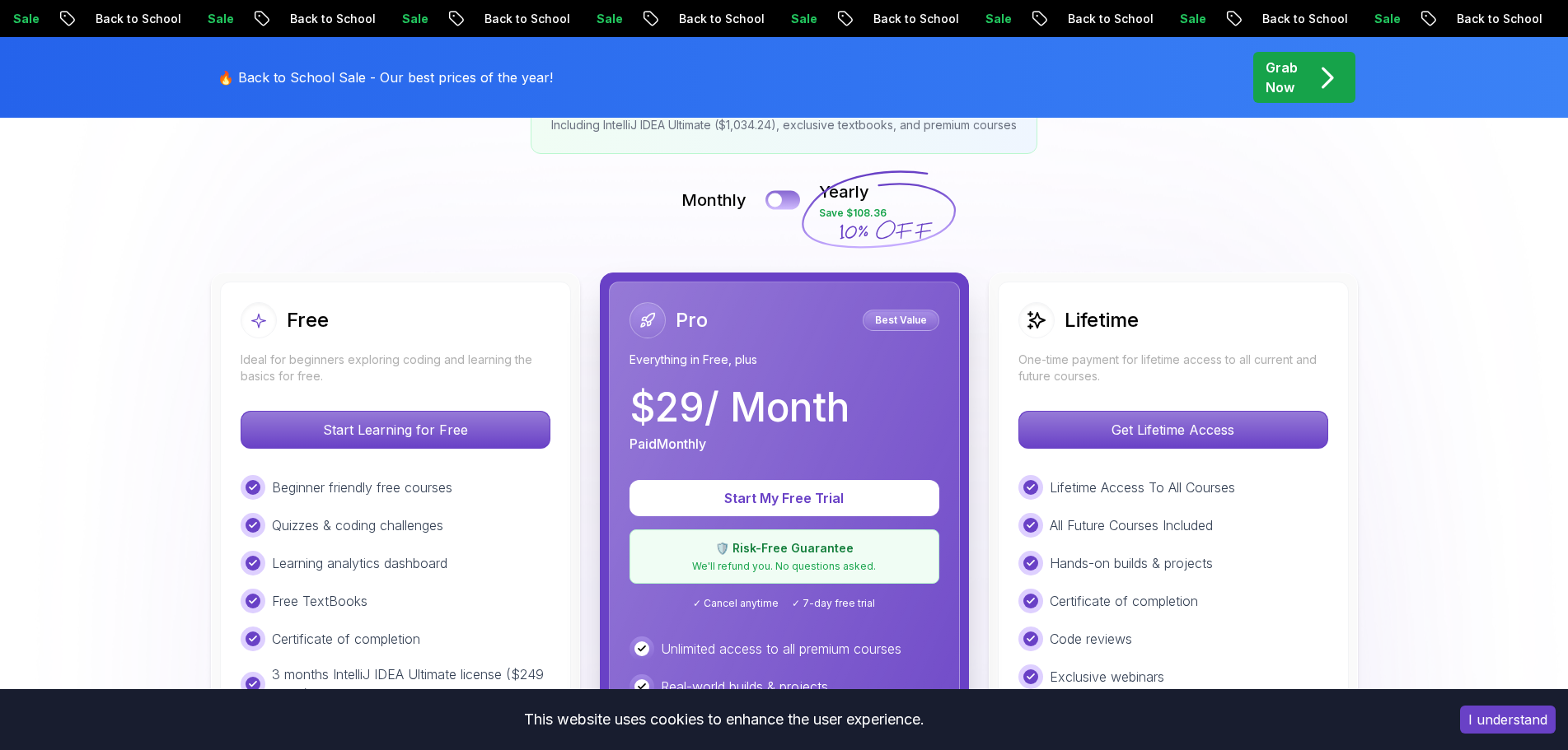
click at [781, 205] on button at bounding box center [782, 200] width 35 height 19
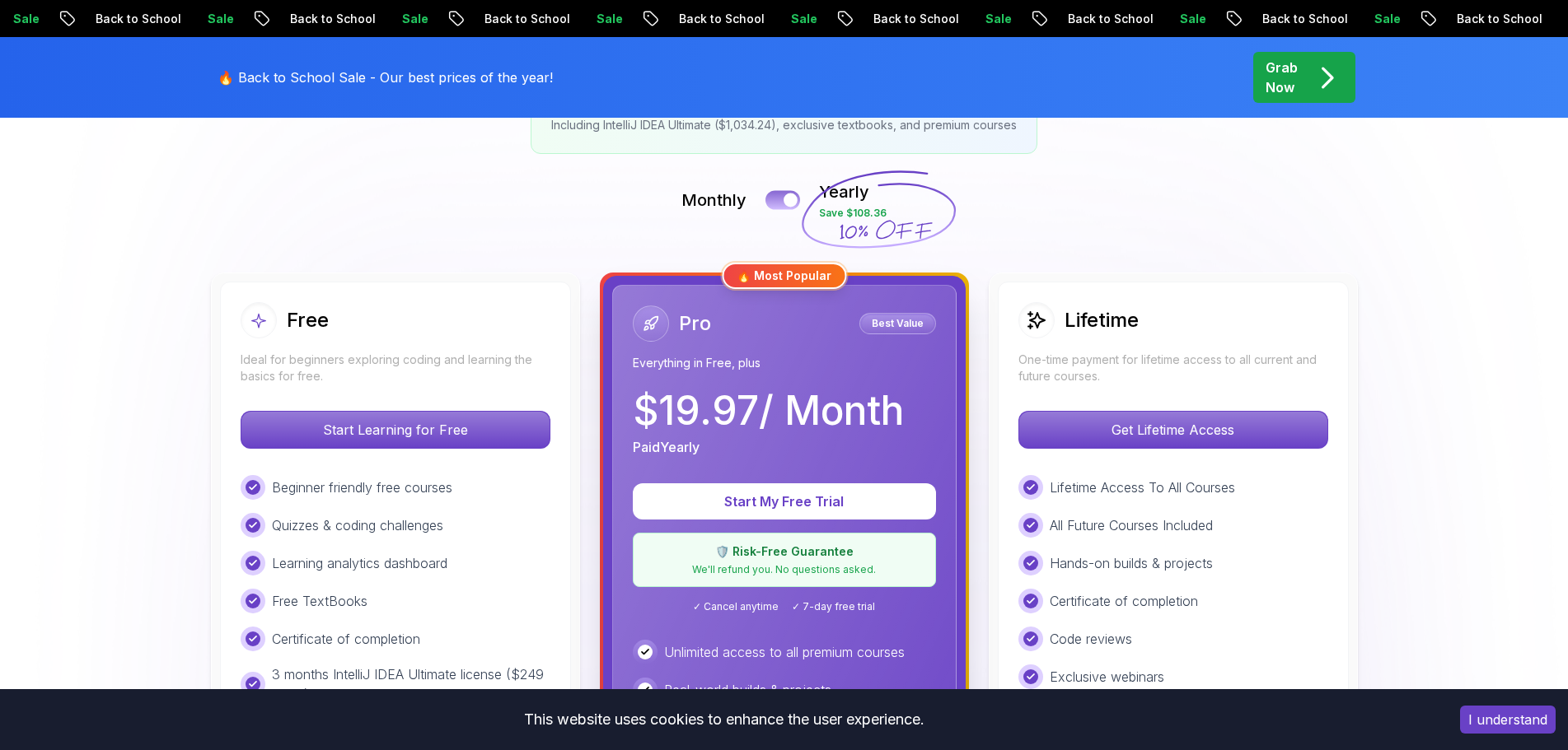
click at [781, 205] on button at bounding box center [782, 200] width 35 height 19
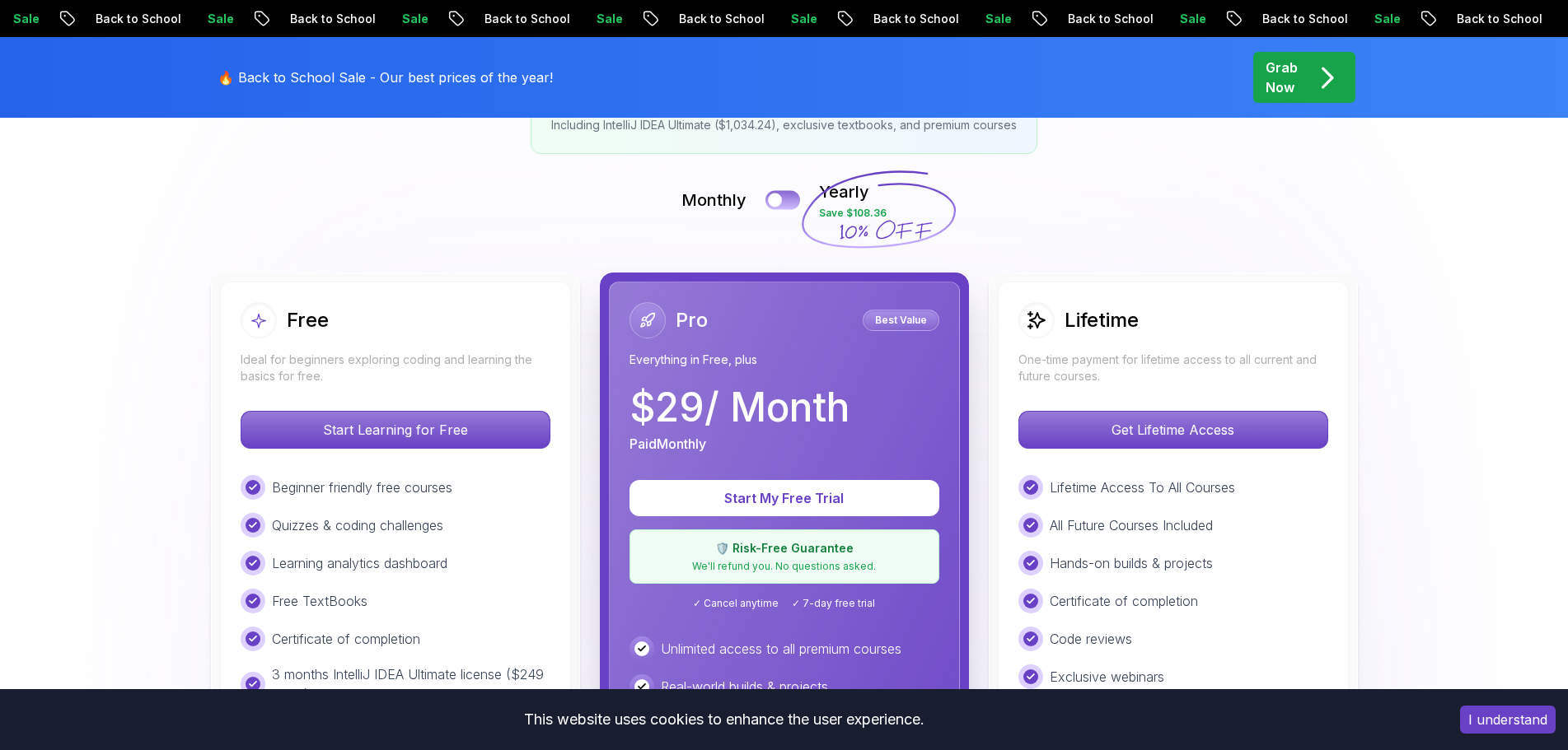
click at [769, 202] on div at bounding box center [775, 200] width 14 height 14
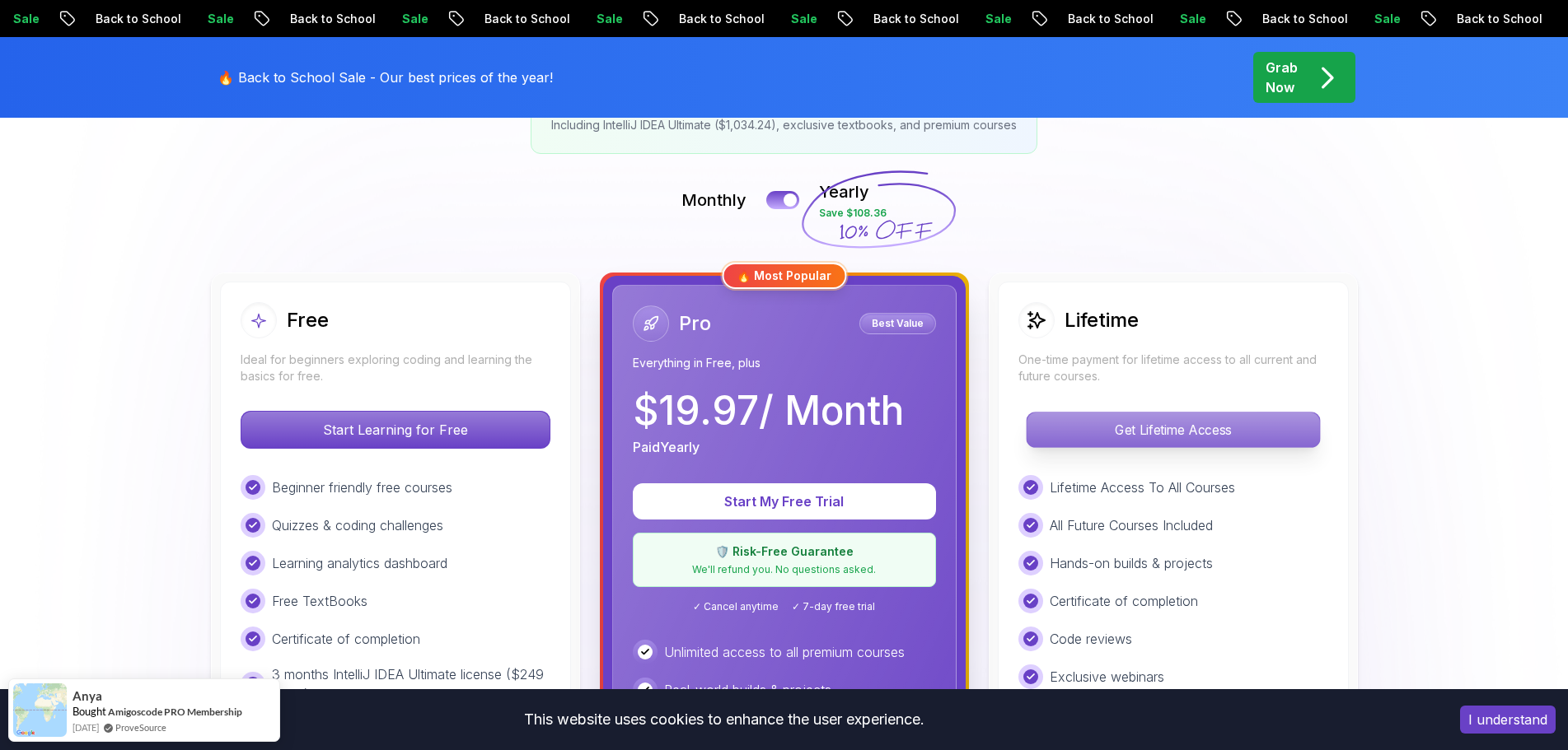
click at [1191, 428] on p "Get Lifetime Access" at bounding box center [1172, 429] width 292 height 35
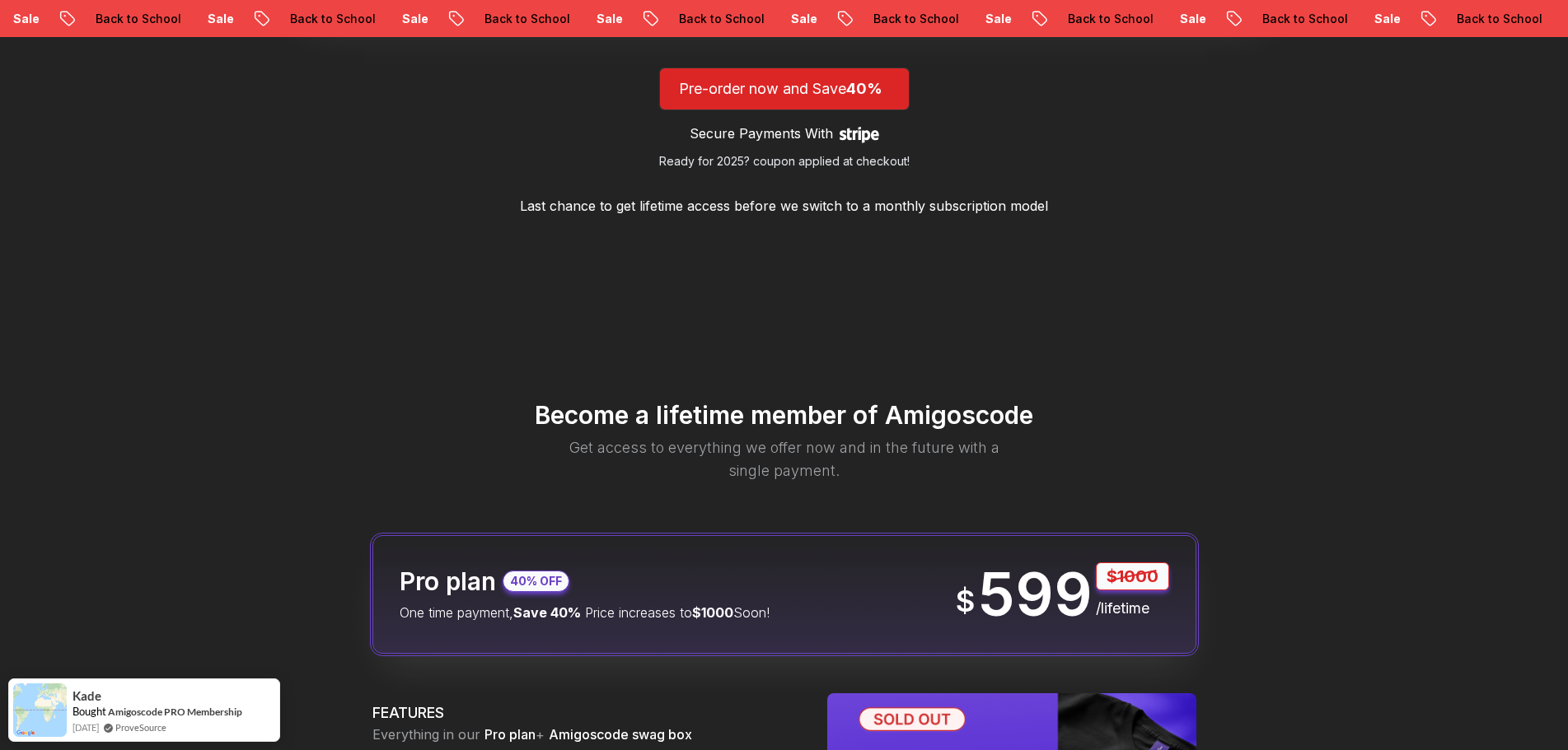
scroll to position [1646, 0]
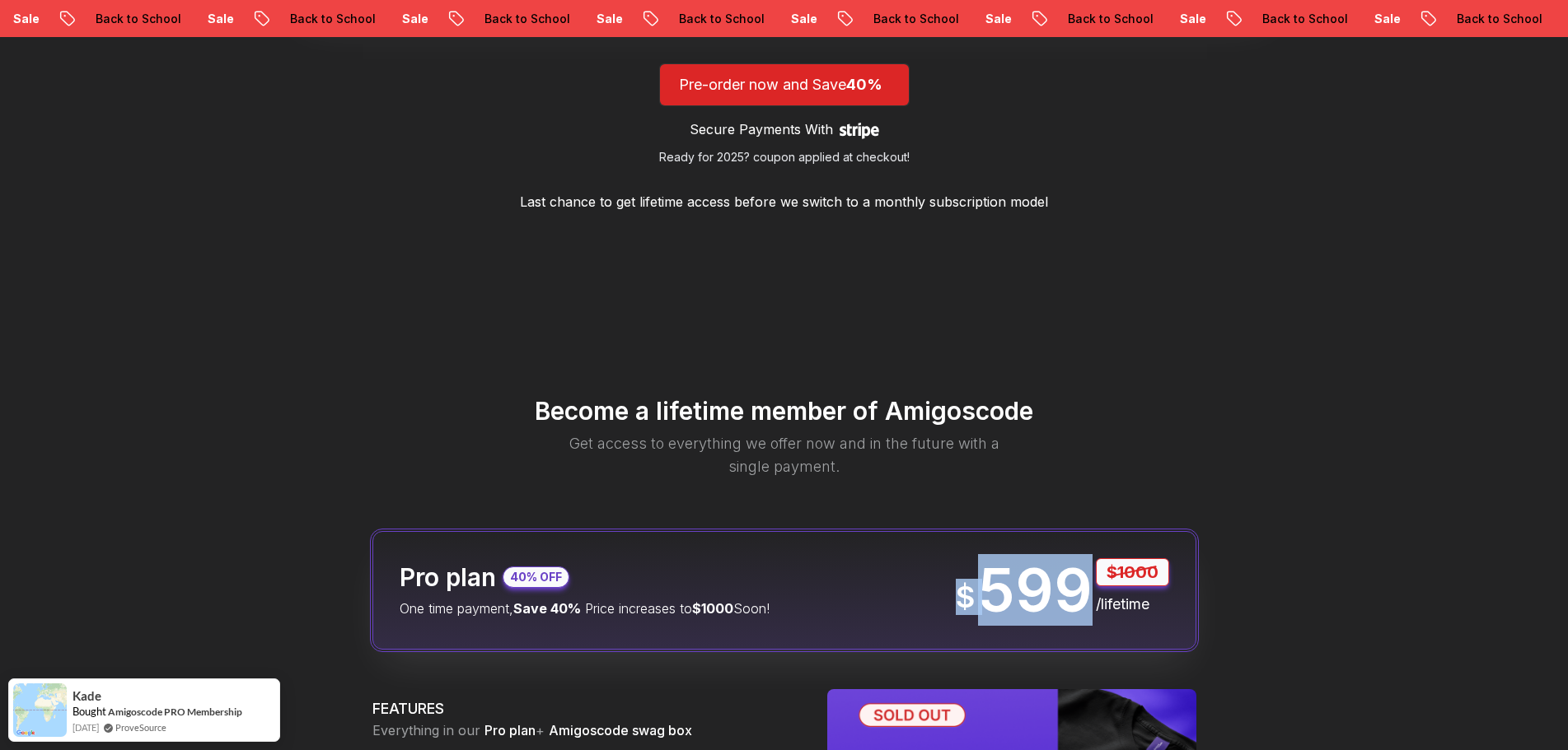
drag, startPoint x: 963, startPoint y: 595, endPoint x: 1099, endPoint y: 596, distance: 136.0
click at [1098, 595] on div "$ 599 $1000 /lifetime" at bounding box center [1062, 590] width 214 height 64
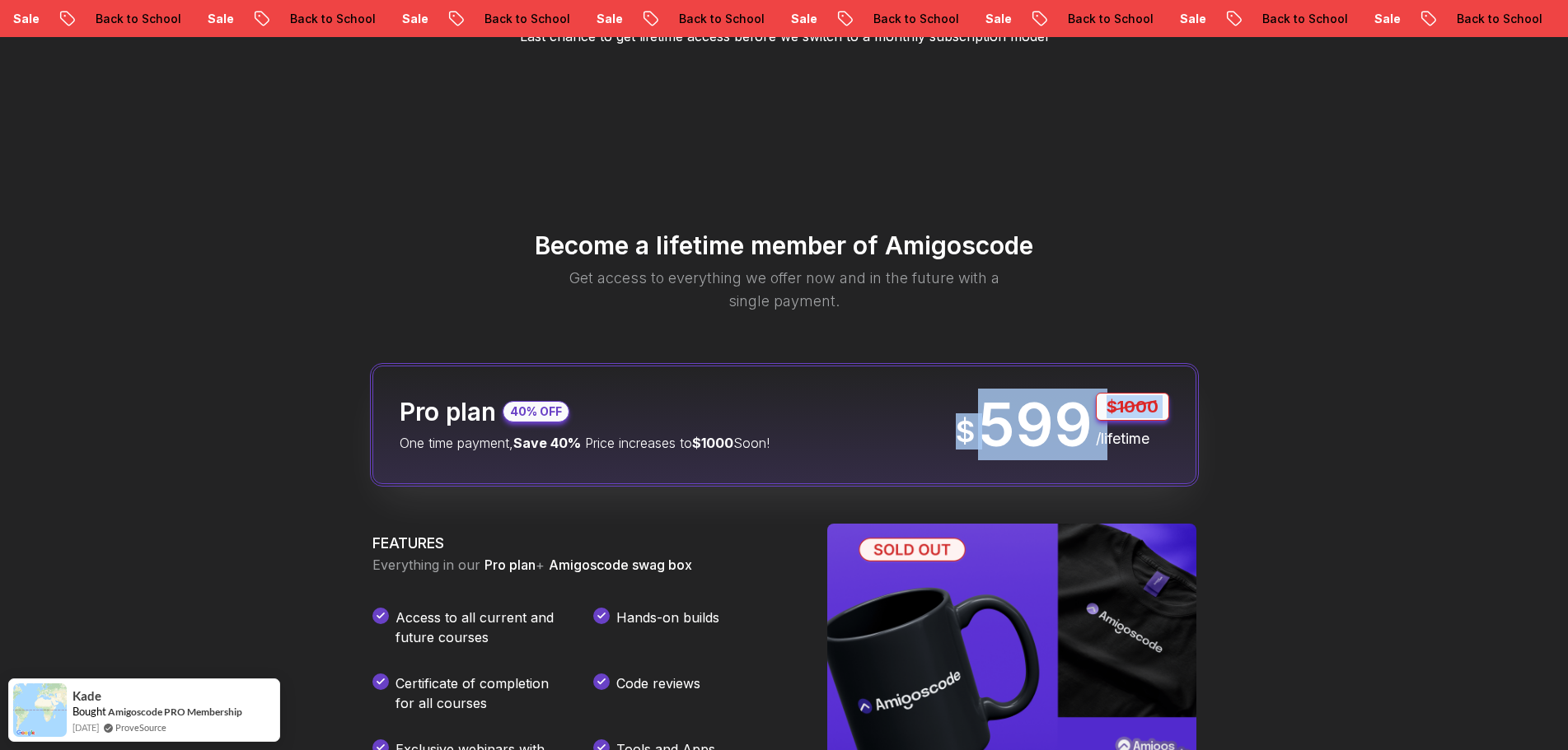
scroll to position [2059, 0]
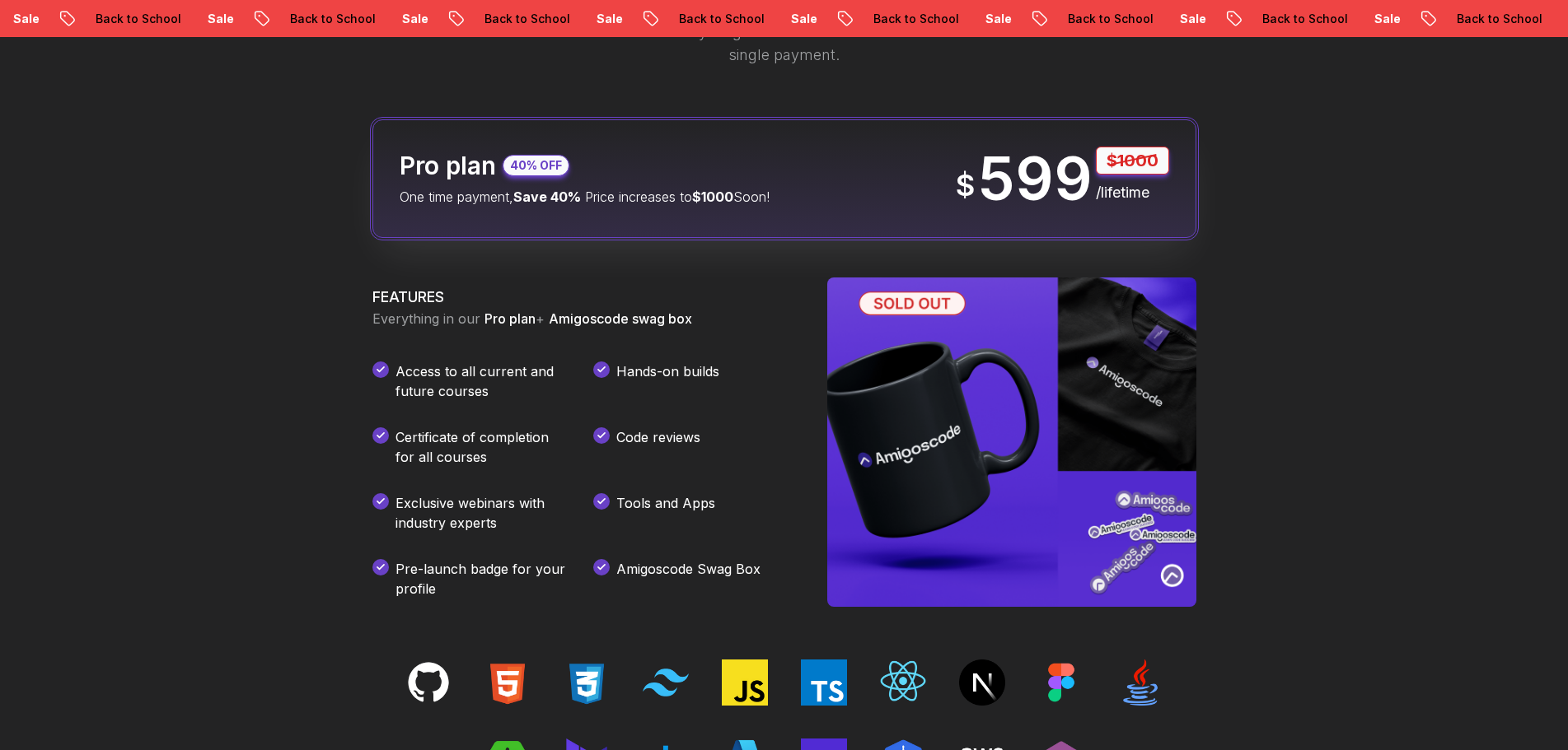
click at [1463, 489] on div "Become a lifetime member of Amigoscode Get access to everything we offer now an…" at bounding box center [784, 498] width 1568 height 1213
click at [1453, 547] on div "Become a lifetime member of Amigoscode Get access to everything we offer now an…" at bounding box center [784, 498] width 1568 height 1213
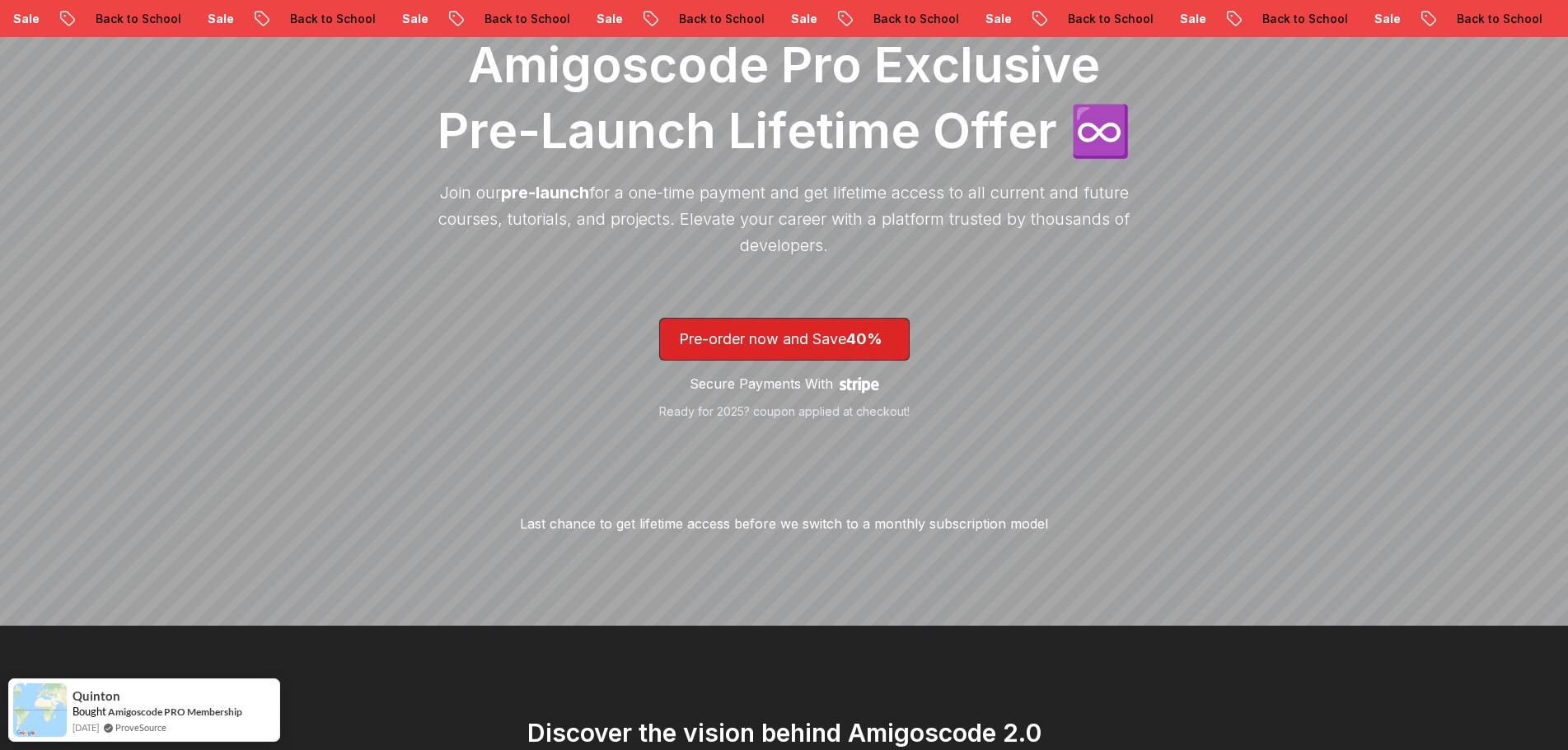
scroll to position [0, 0]
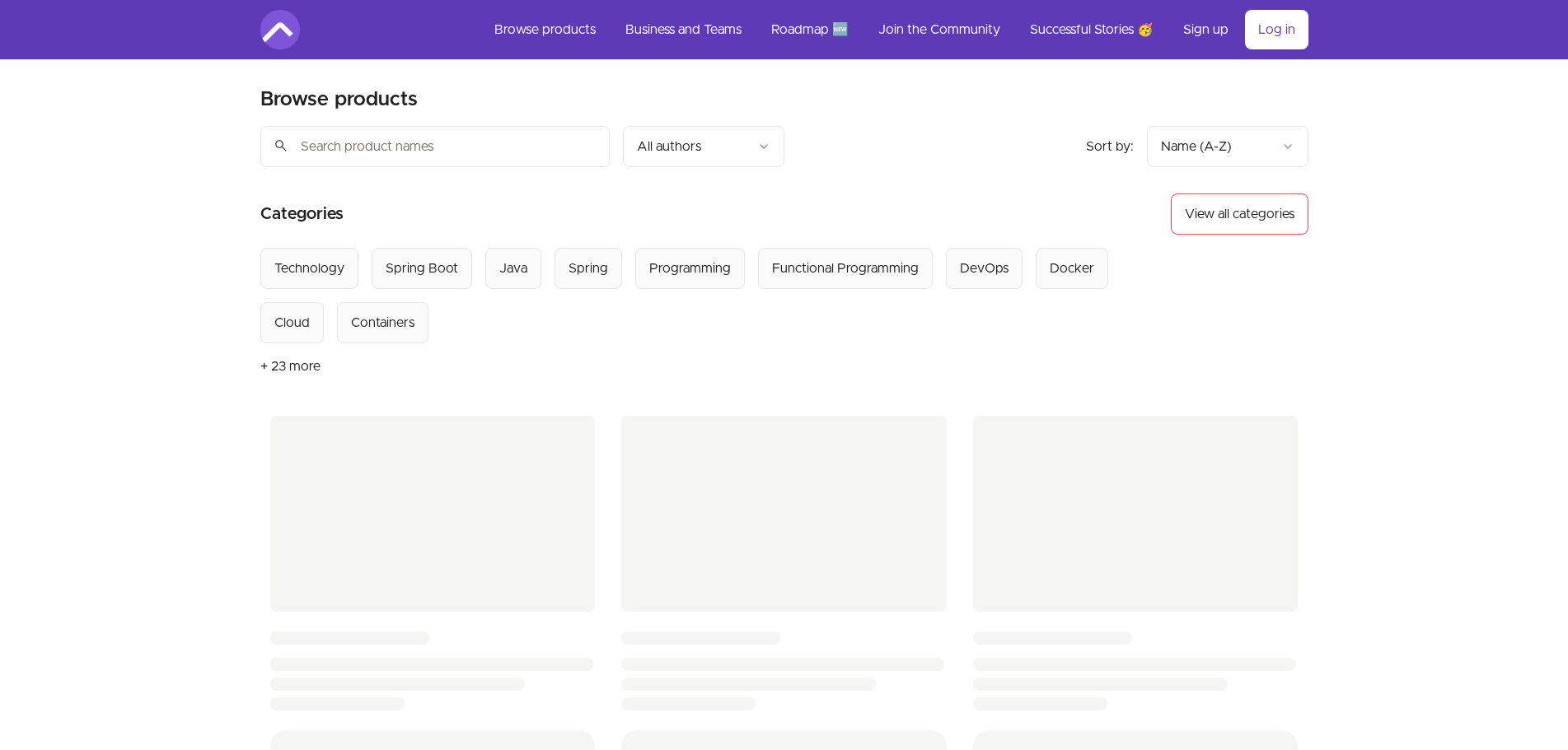
click at [1531, 275] on div "Skip to main content Main menu Includes navigation links and user settings Brow…" at bounding box center [784, 684] width 1568 height 1368
click at [1523, 301] on div "Skip to main content Main menu Includes navigation links and user settings Brow…" at bounding box center [784, 684] width 1568 height 1368
click at [1509, 247] on div "Skip to main content Main menu Includes navigation links and user settings Brow…" at bounding box center [784, 684] width 1568 height 1368
click at [1501, 275] on div "Skip to main content Main menu Includes navigation links and user settings Brow…" at bounding box center [784, 684] width 1568 height 1368
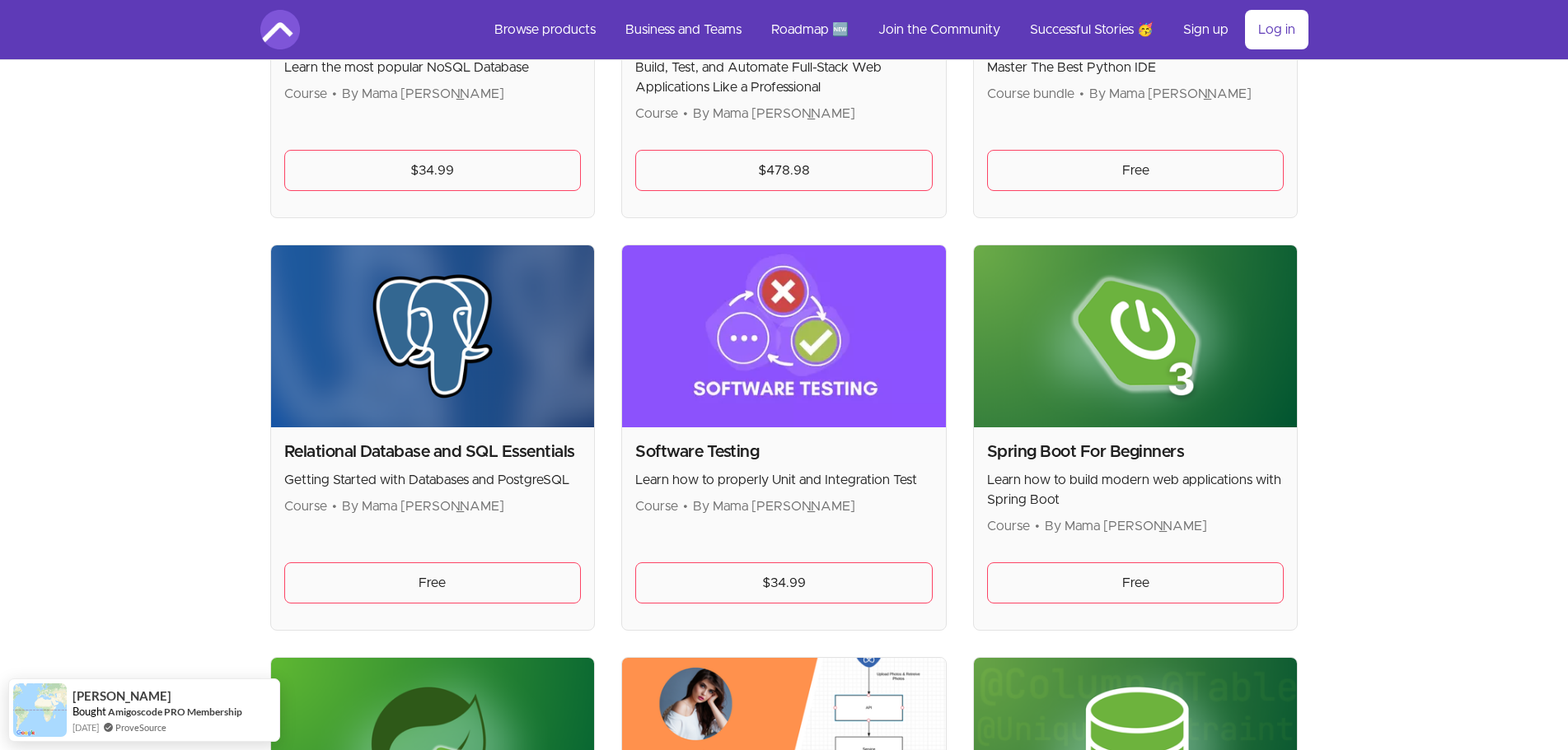
scroll to position [3458, 0]
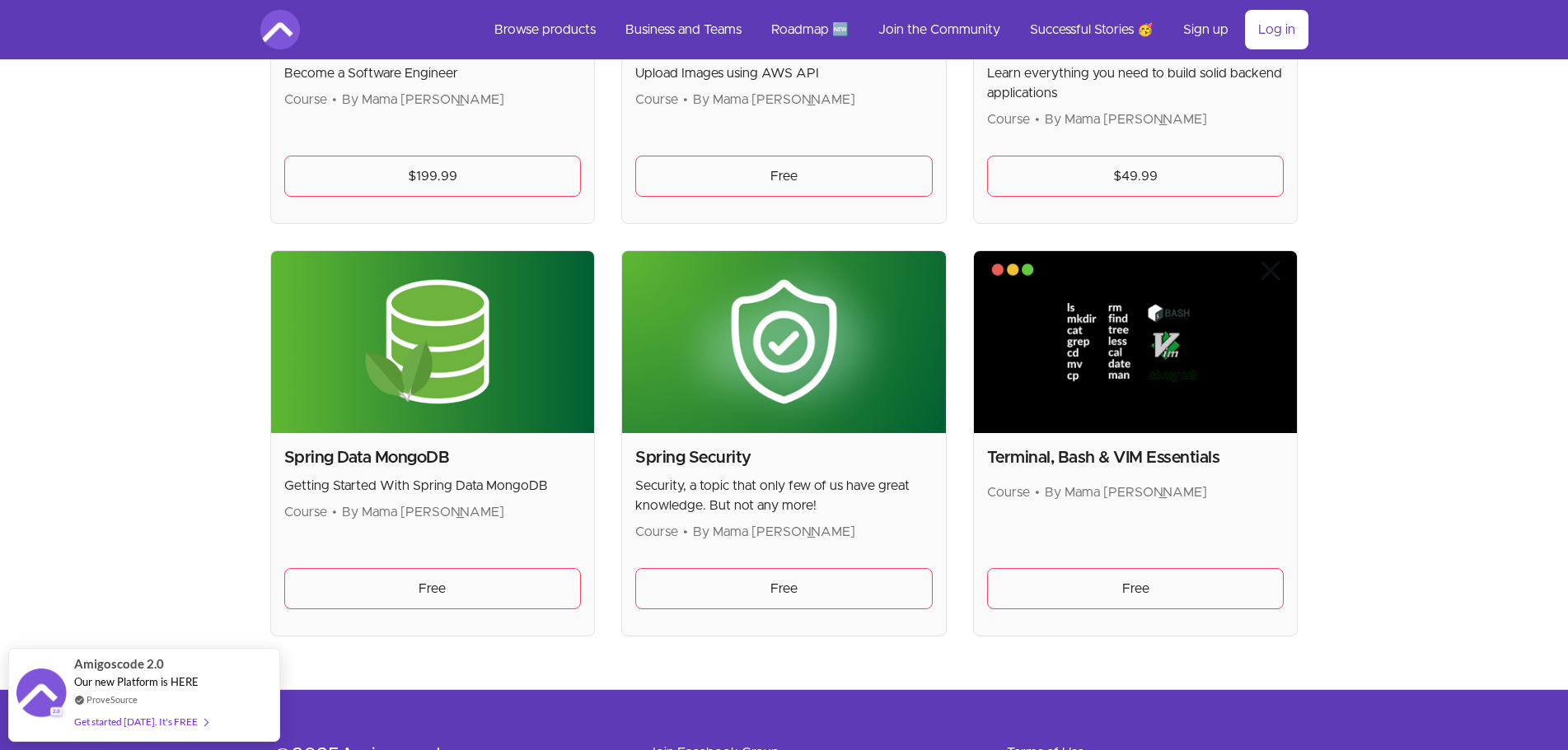
scroll to position [4312, 0]
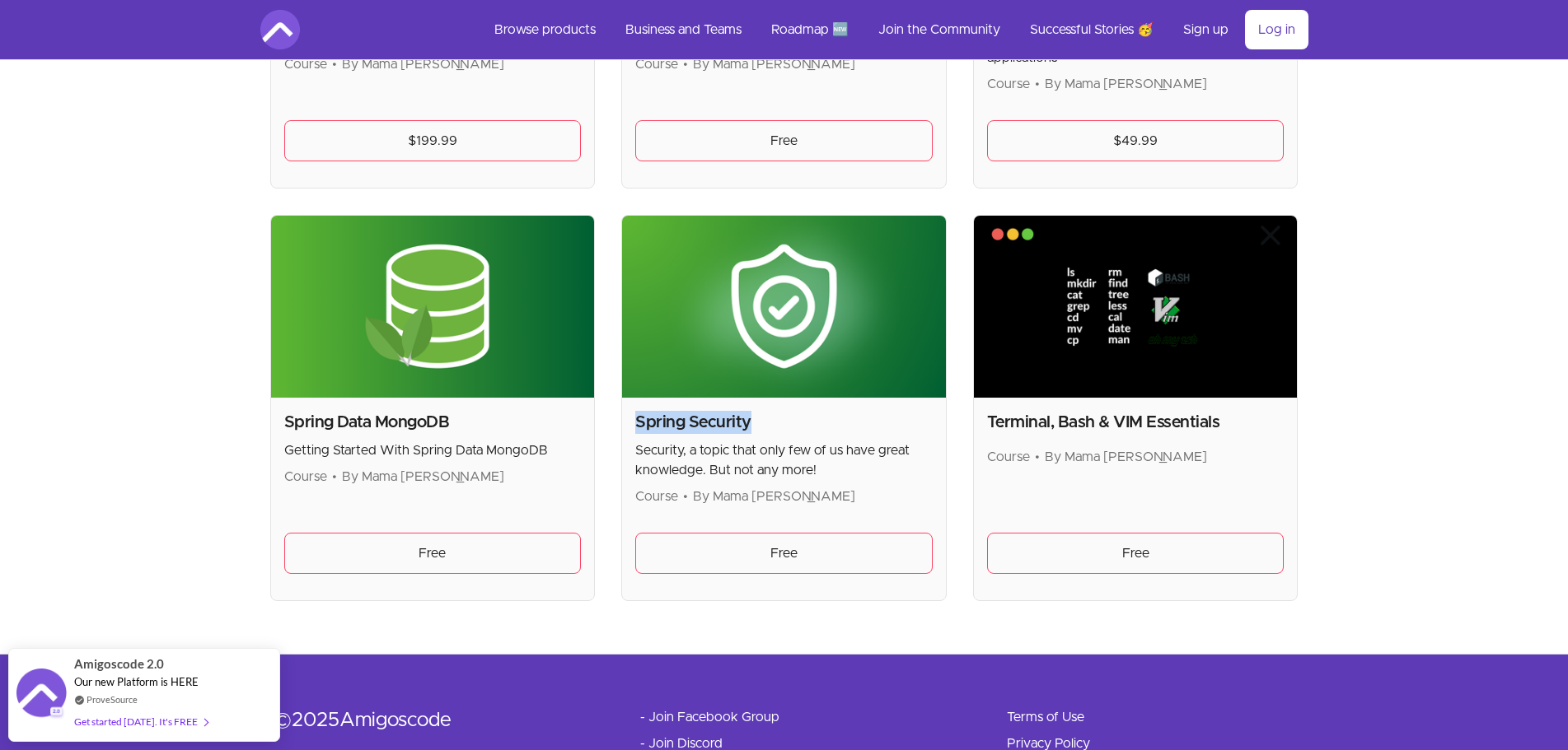
drag, startPoint x: 639, startPoint y: 420, endPoint x: 819, endPoint y: 420, distance: 180.0
click at [809, 420] on h2 "Spring Security" at bounding box center [784, 422] width 298 height 23
drag, startPoint x: 833, startPoint y: 422, endPoint x: 826, endPoint y: 474, distance: 52.5
click at [834, 422] on h2 "Spring Security" at bounding box center [784, 422] width 298 height 23
click at [814, 565] on link "Free" at bounding box center [784, 553] width 298 height 41
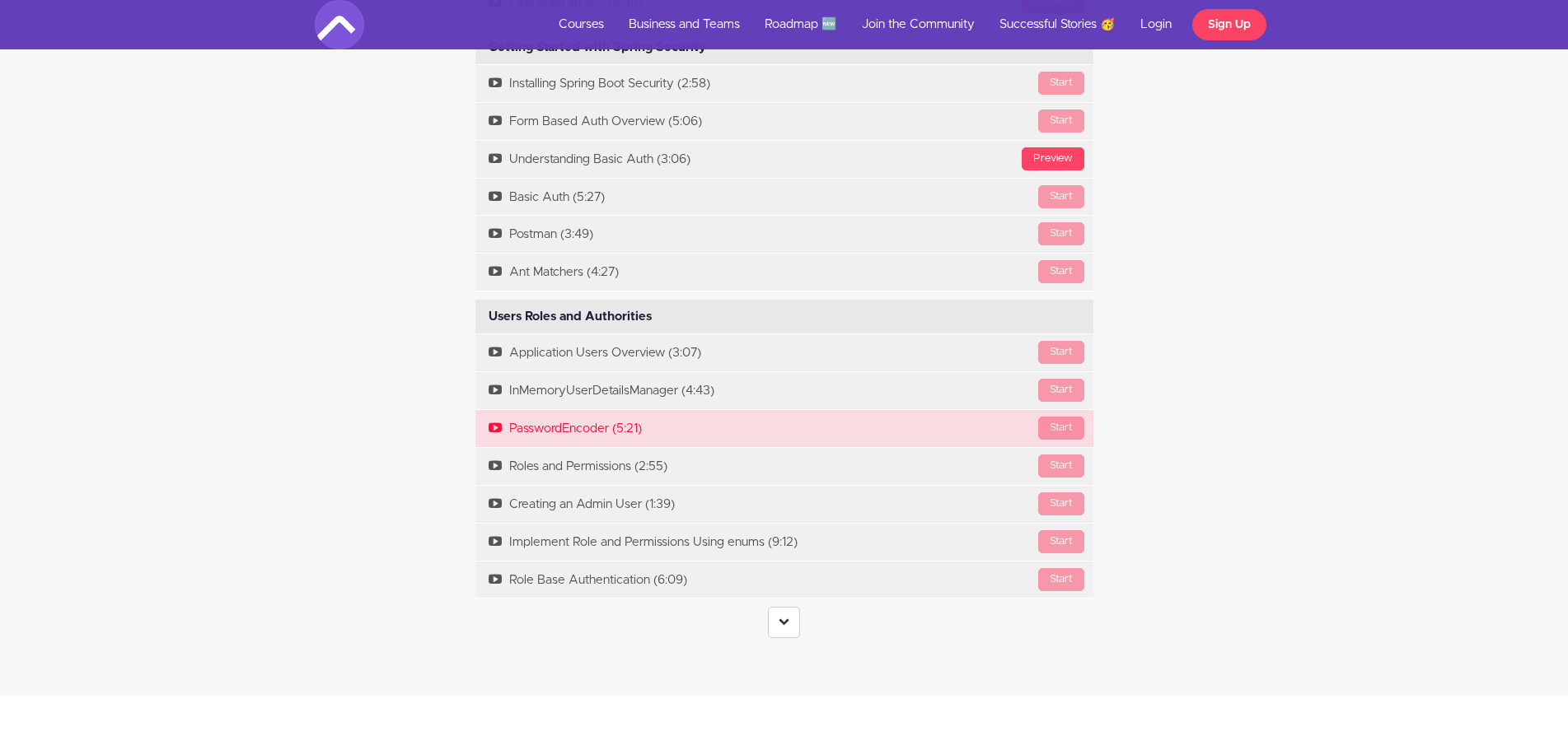
scroll to position [2882, 0]
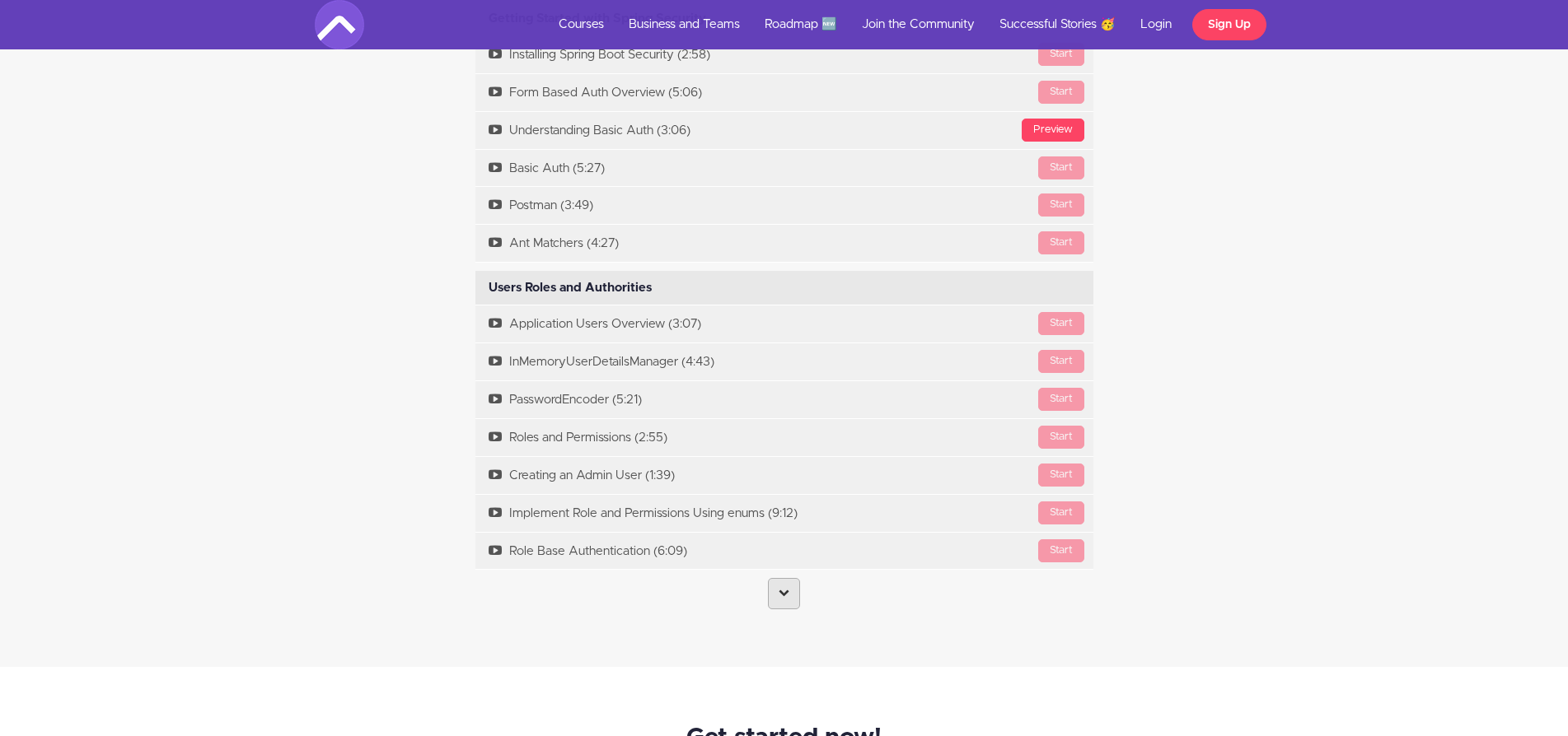
click at [783, 593] on icon at bounding box center [783, 591] width 10 height 10
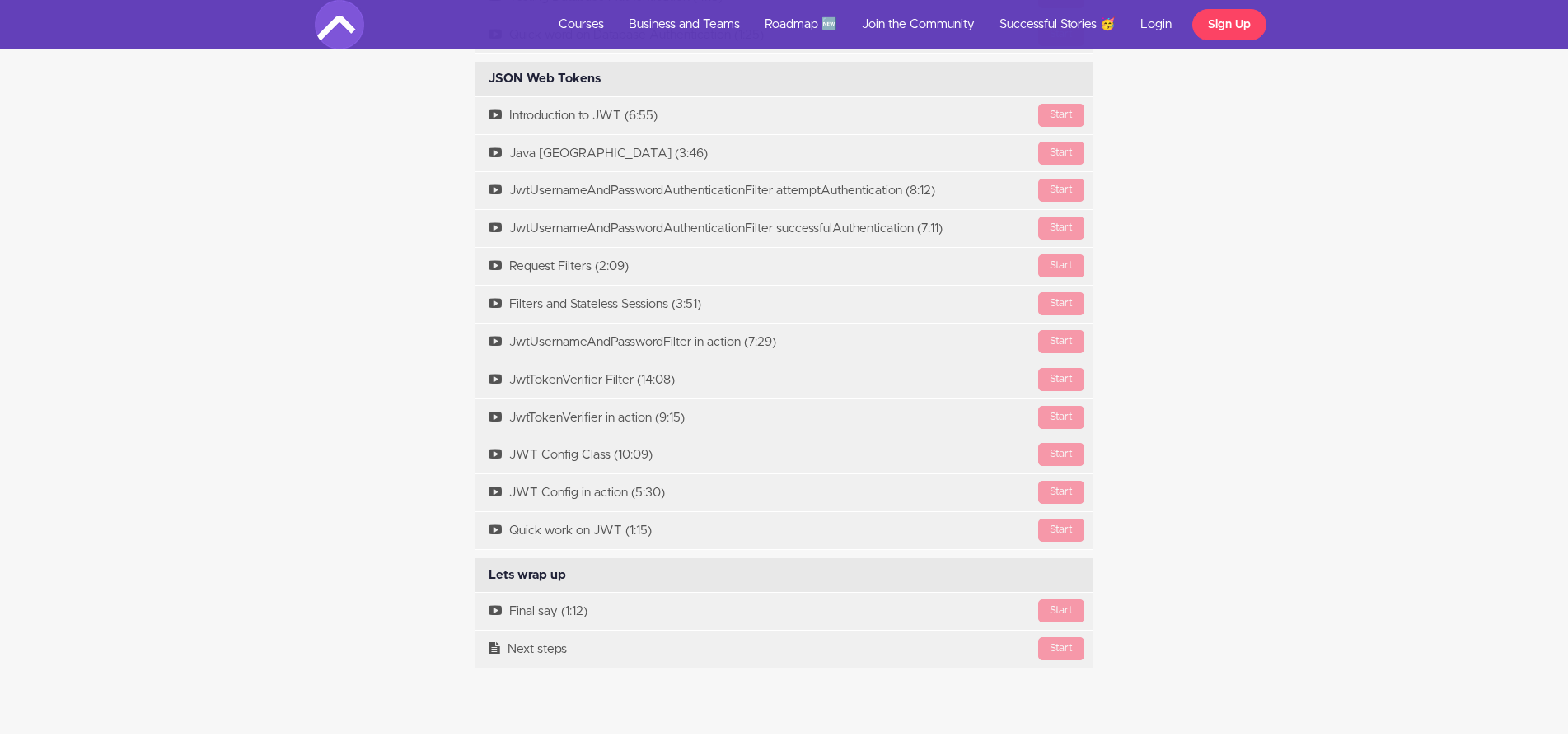
scroll to position [4611, 0]
